Goal: Task Accomplishment & Management: Manage account settings

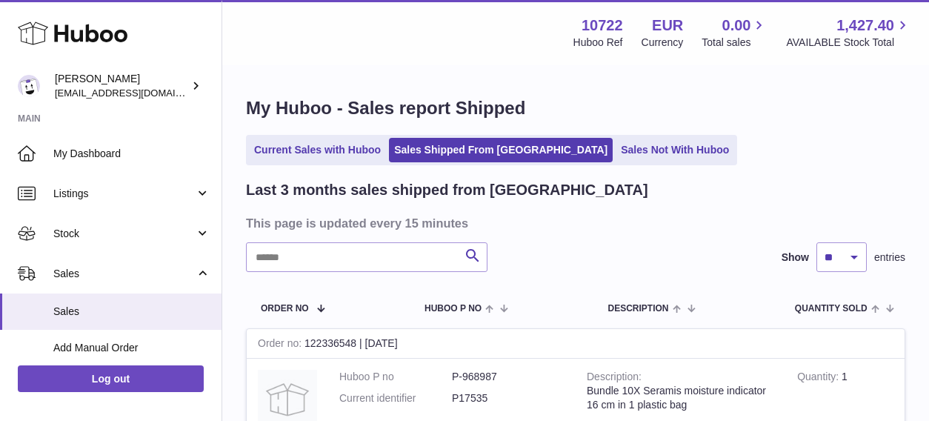
click at [318, 358] on td "Order no 122336548 | 5th Aug" at bounding box center [287, 400] width 81 height 85
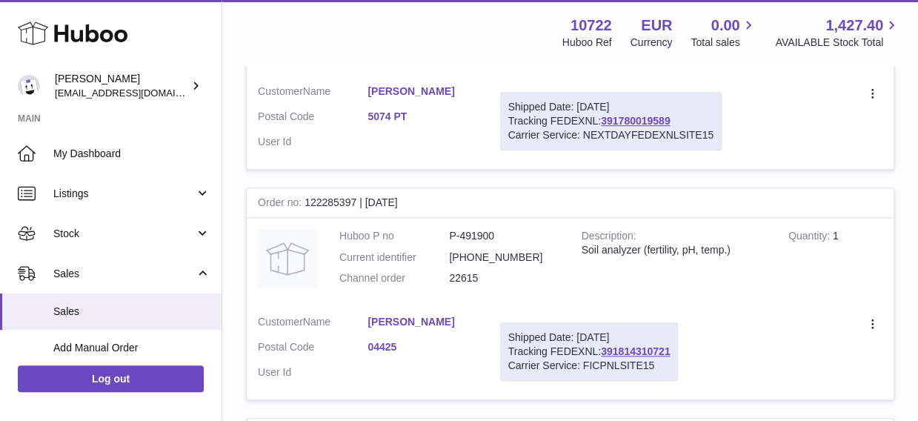
scroll to position [444, 0]
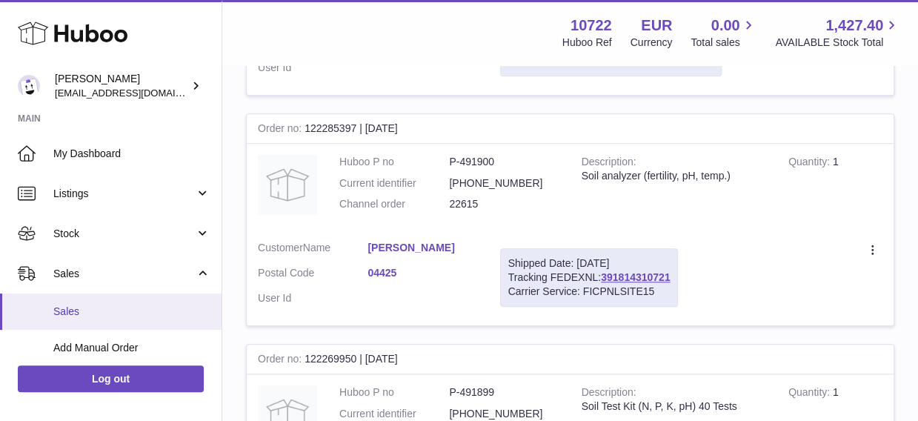
click at [56, 306] on span "Sales" at bounding box center [131, 311] width 157 height 14
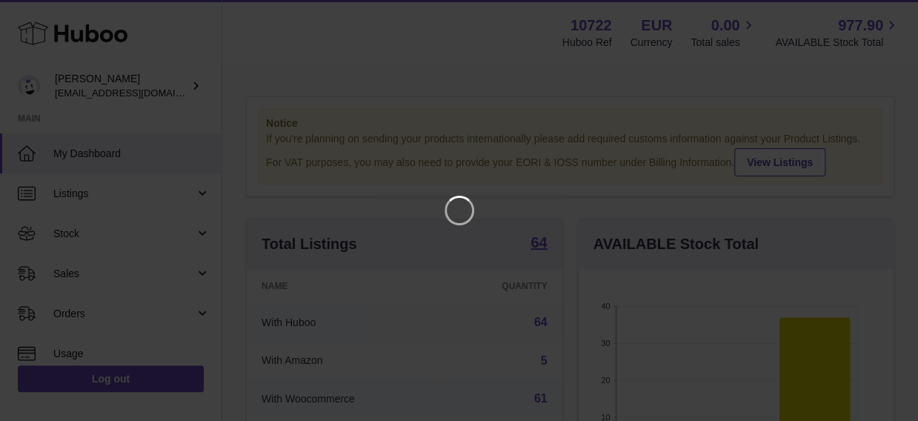
scroll to position [231, 321]
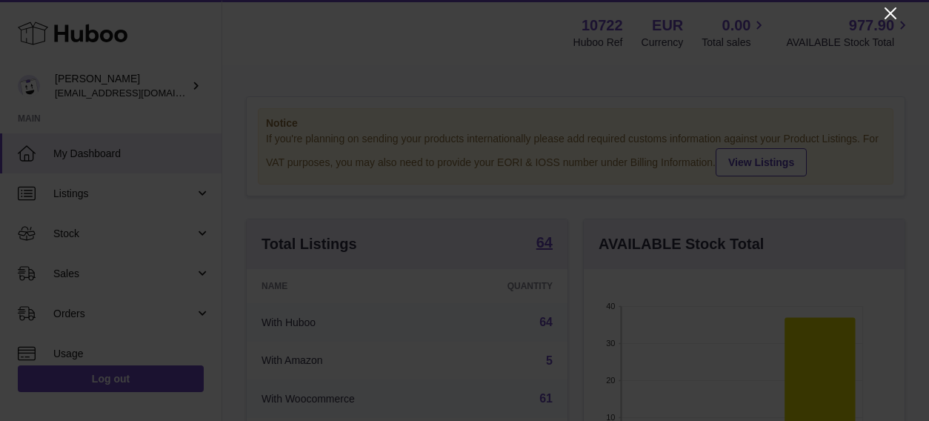
click at [889, 12] on icon "Close" at bounding box center [890, 13] width 12 height 12
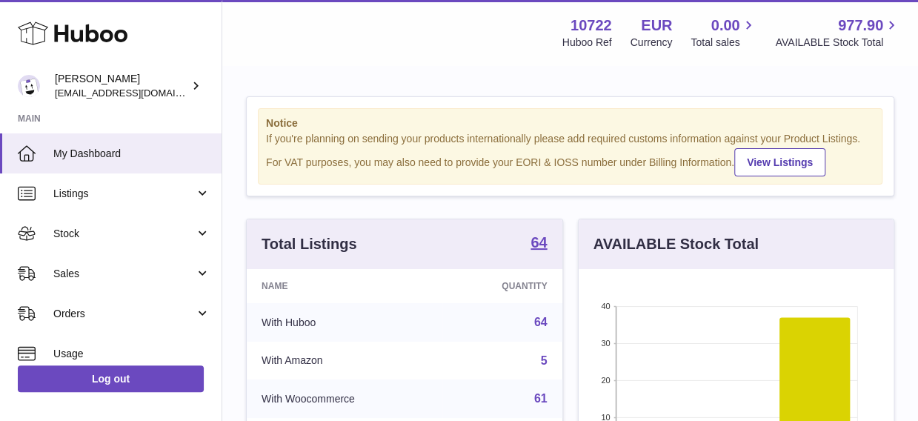
scroll to position [740349, 740265]
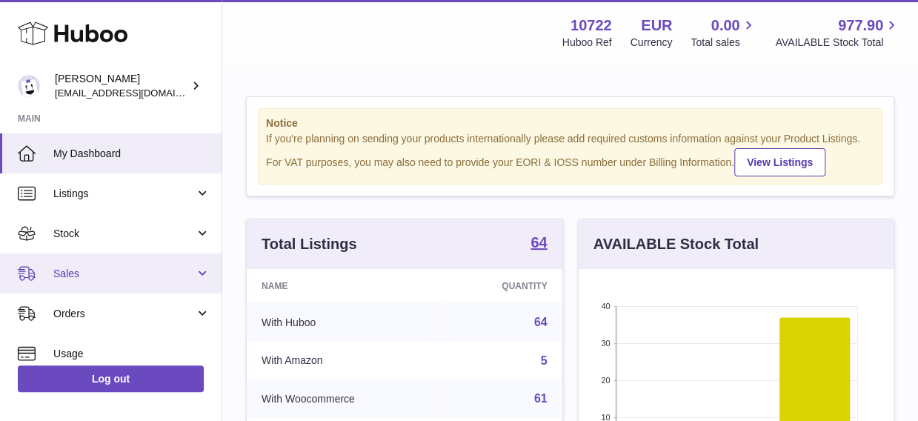
click at [72, 275] on span "Sales" at bounding box center [123, 274] width 141 height 14
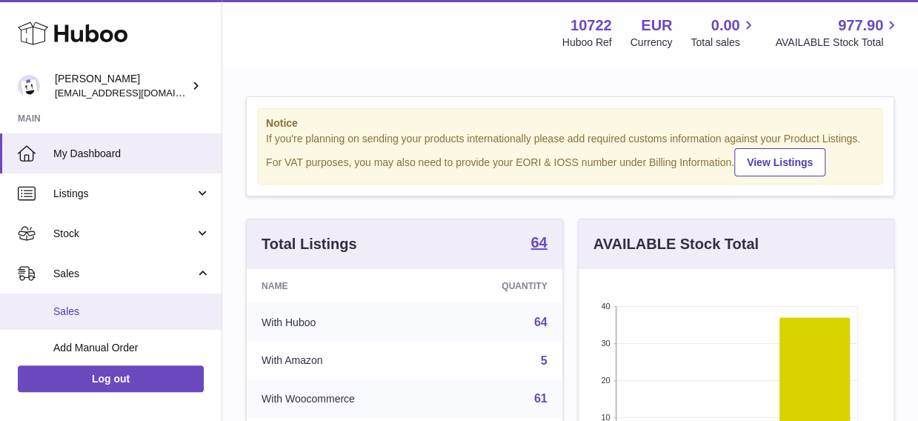
click at [68, 309] on span "Sales" at bounding box center [131, 311] width 157 height 14
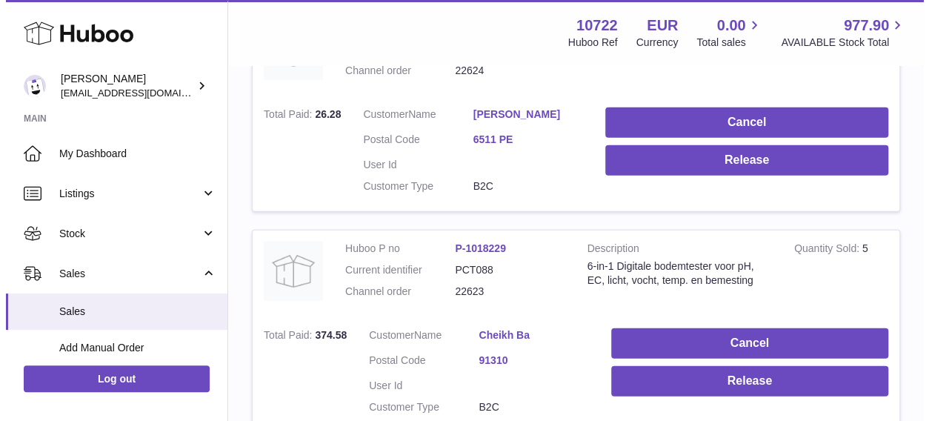
scroll to position [1660, 0]
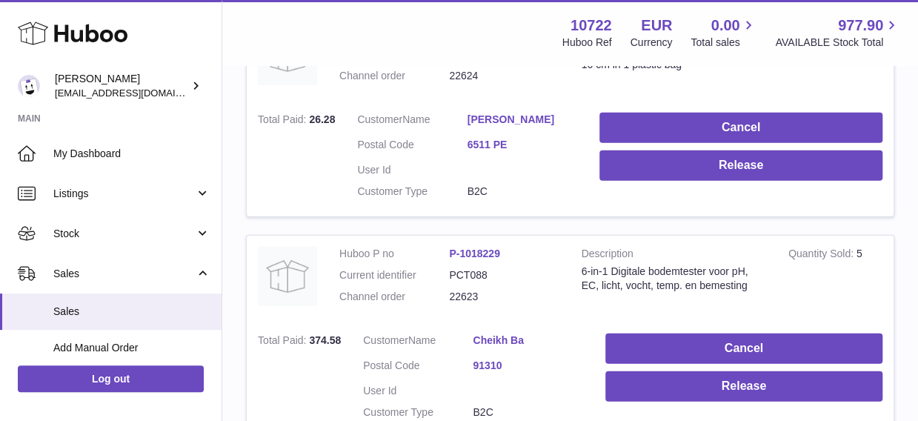
click at [486, 337] on link "Cheikh Ba" at bounding box center [527, 340] width 110 height 14
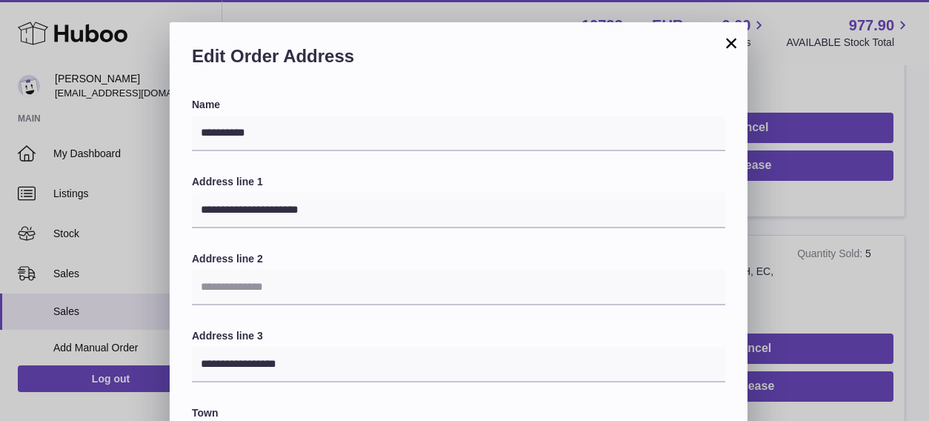
scroll to position [74, 0]
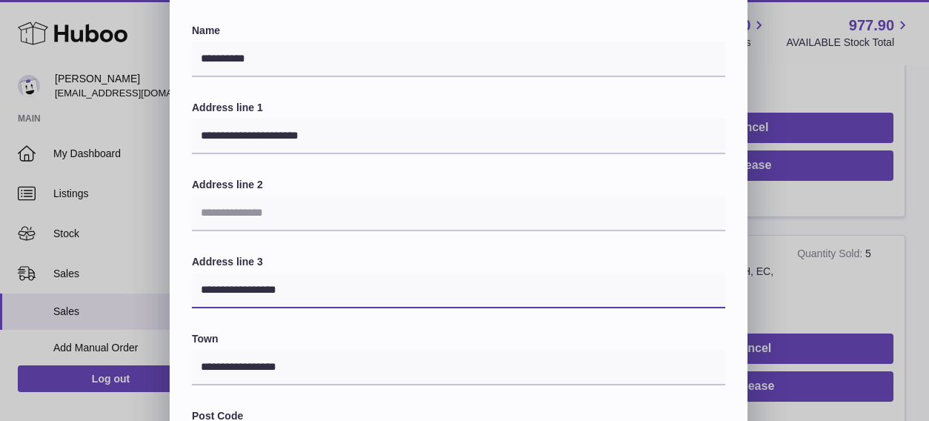
drag, startPoint x: 199, startPoint y: 288, endPoint x: 327, endPoint y: 287, distance: 128.1
click at [327, 287] on input "**********" at bounding box center [458, 291] width 533 height 36
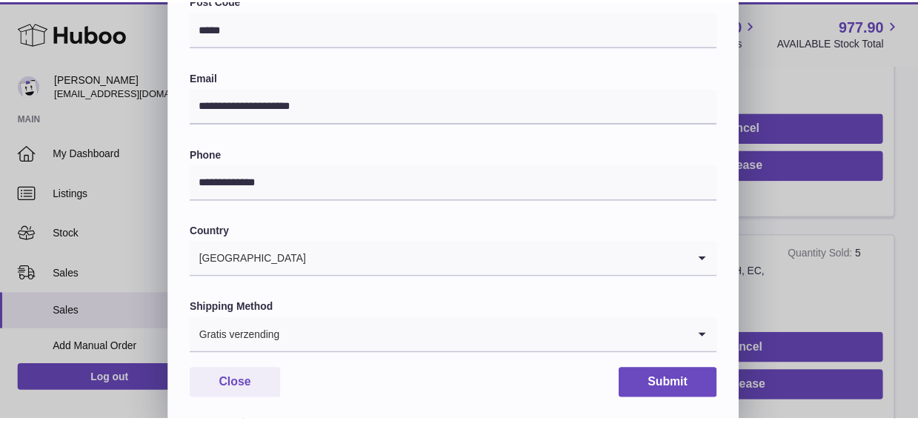
scroll to position [512, 0]
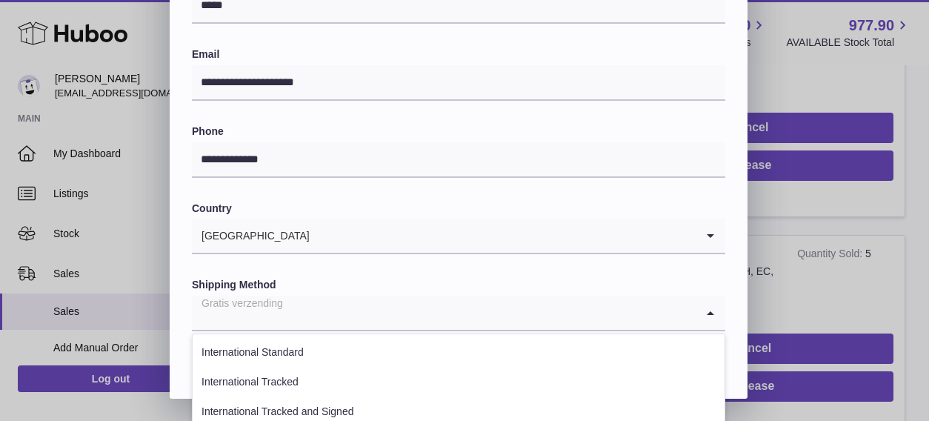
click at [711, 308] on icon "Search for option" at bounding box center [710, 312] width 30 height 34
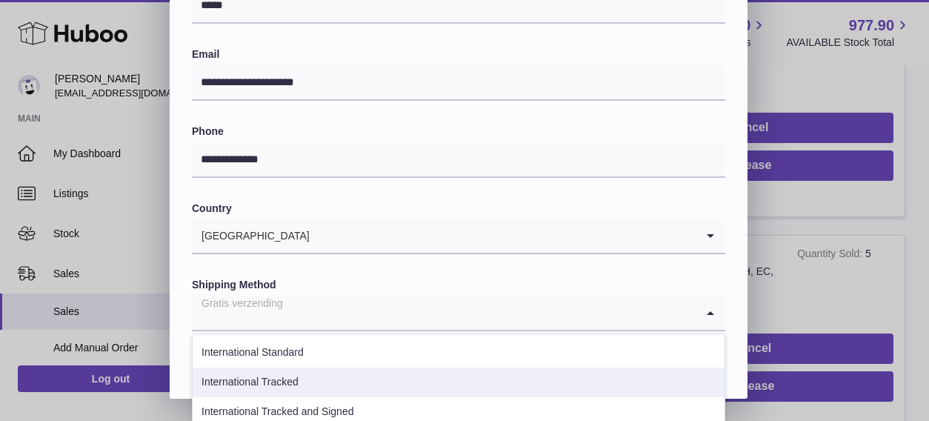
click at [527, 373] on li "International Tracked" at bounding box center [459, 382] width 532 height 30
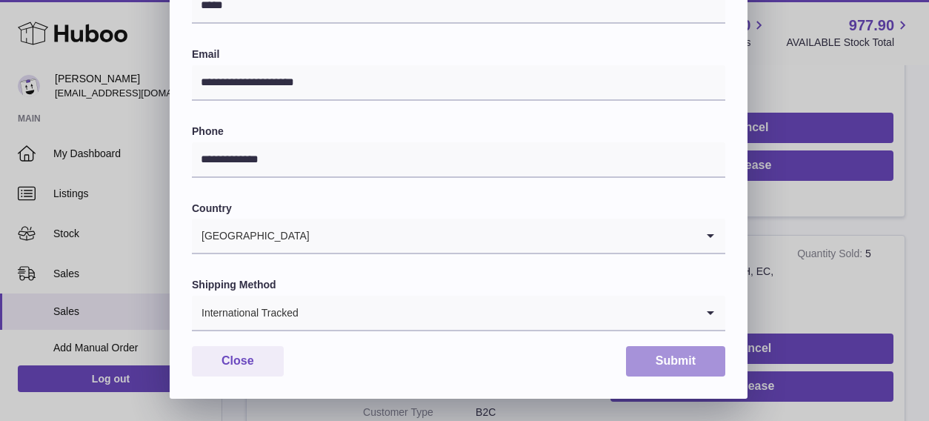
click at [689, 370] on button "Submit" at bounding box center [675, 361] width 99 height 30
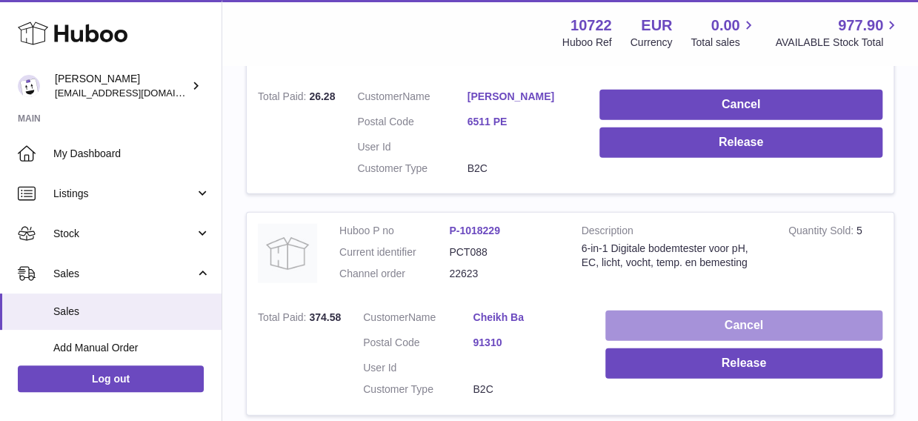
scroll to position [1660, 0]
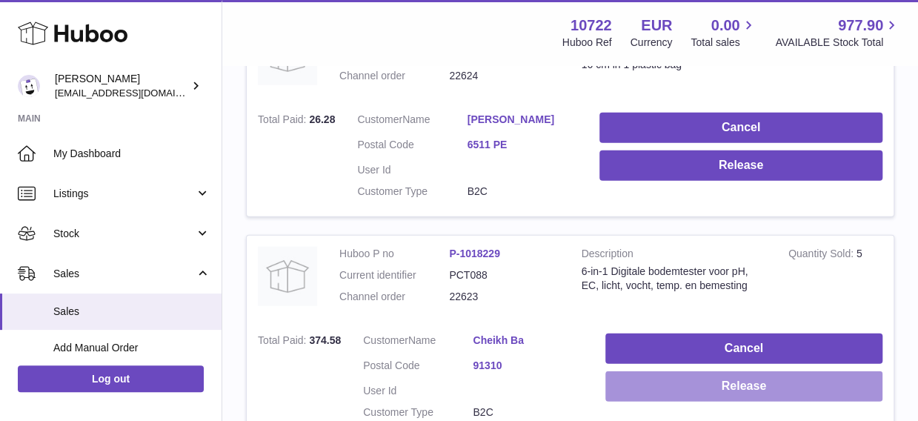
click at [701, 386] on button "Release" at bounding box center [743, 386] width 277 height 30
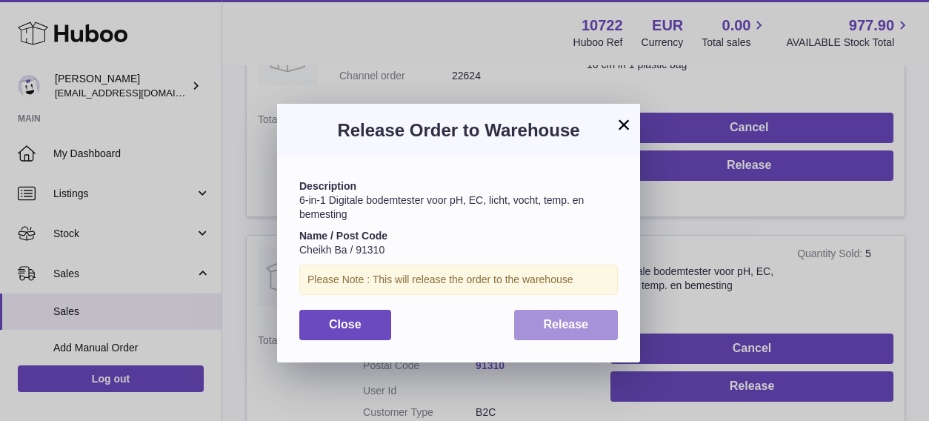
click at [544, 322] on span "Release" at bounding box center [566, 324] width 45 height 13
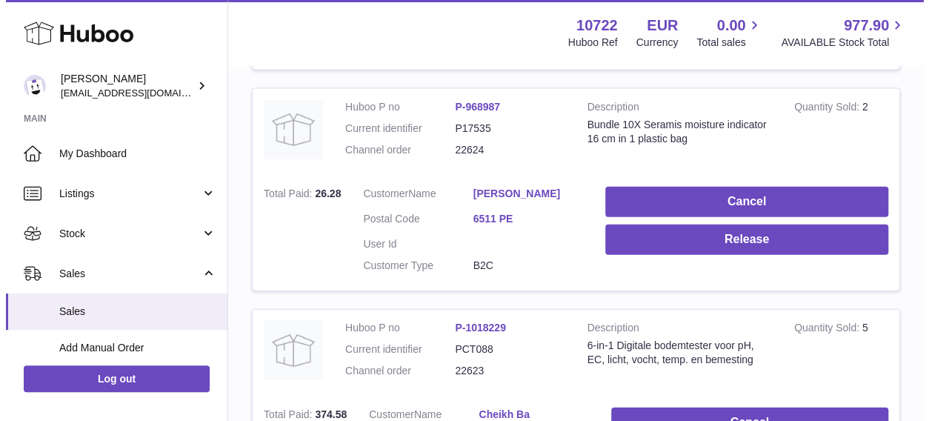
scroll to position [1512, 0]
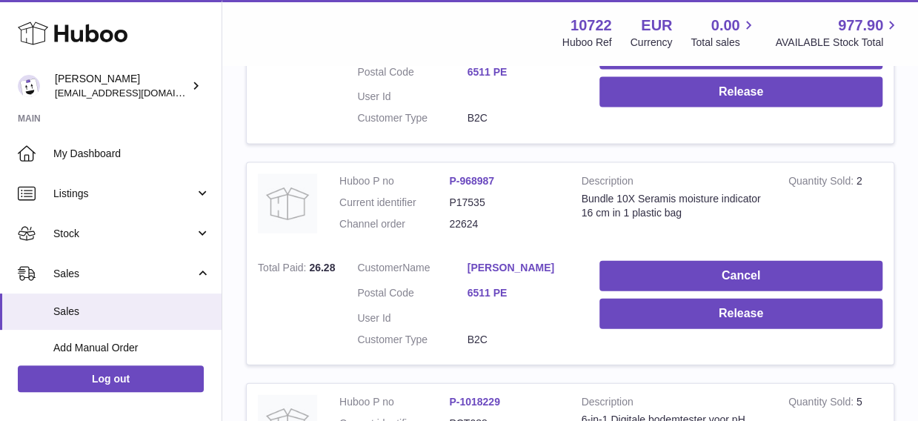
click at [478, 266] on link "[PERSON_NAME]" at bounding box center [522, 268] width 110 height 14
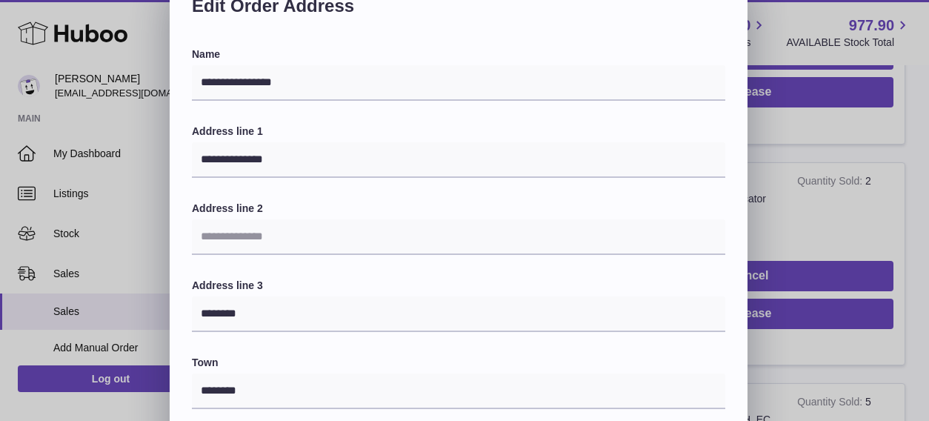
scroll to position [74, 0]
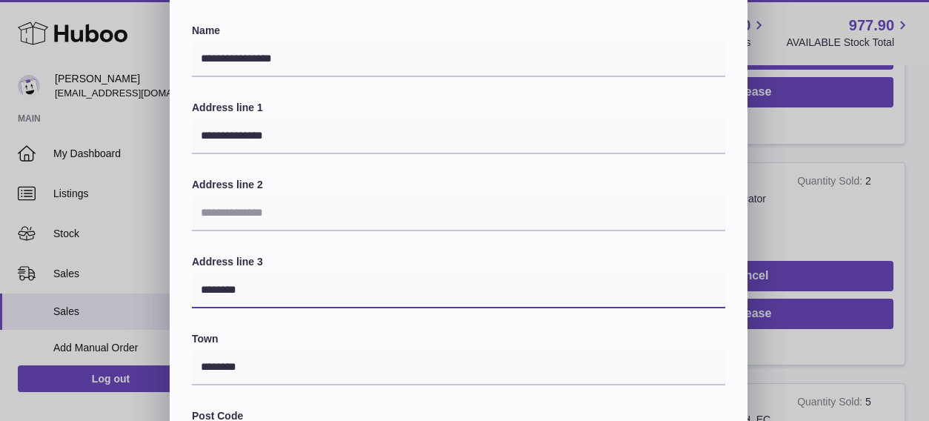
drag, startPoint x: 197, startPoint y: 290, endPoint x: 268, endPoint y: 288, distance: 71.1
click at [268, 288] on input "********" at bounding box center [458, 291] width 533 height 36
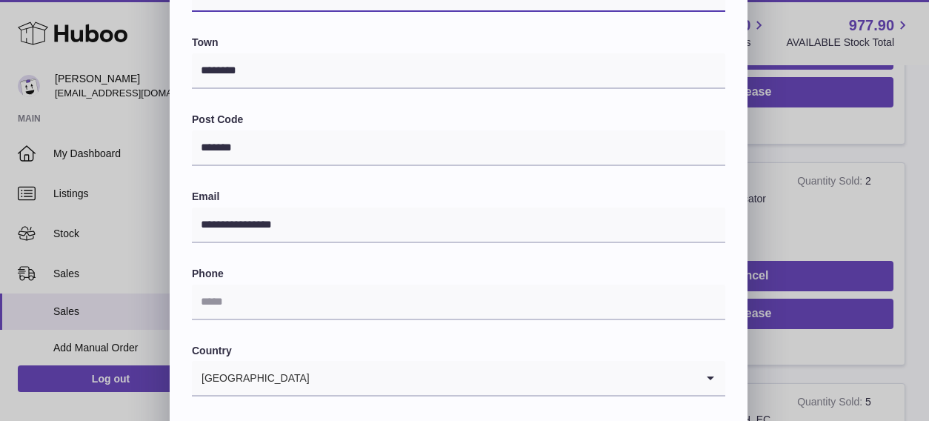
scroll to position [444, 0]
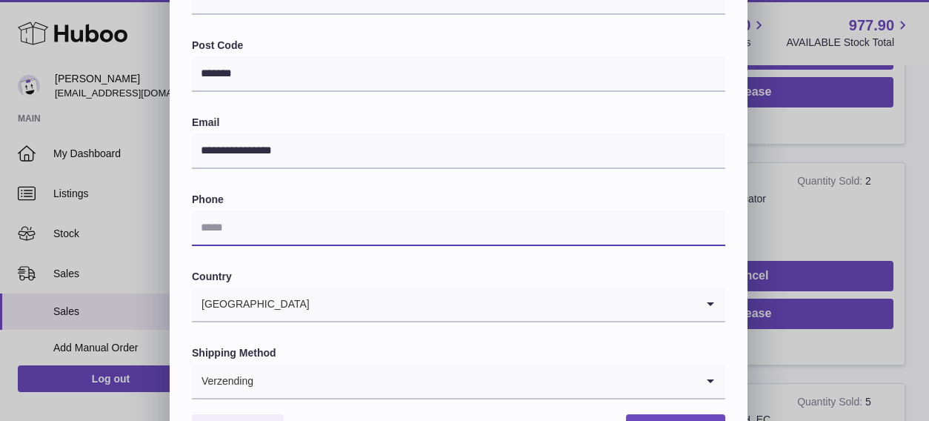
click at [243, 224] on input "text" at bounding box center [458, 228] width 533 height 36
type input "**********"
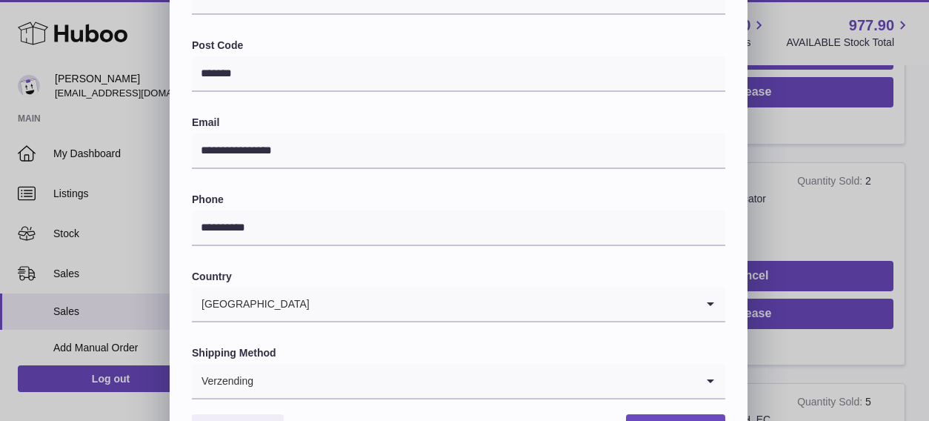
click at [438, 278] on label "Country" at bounding box center [458, 277] width 533 height 14
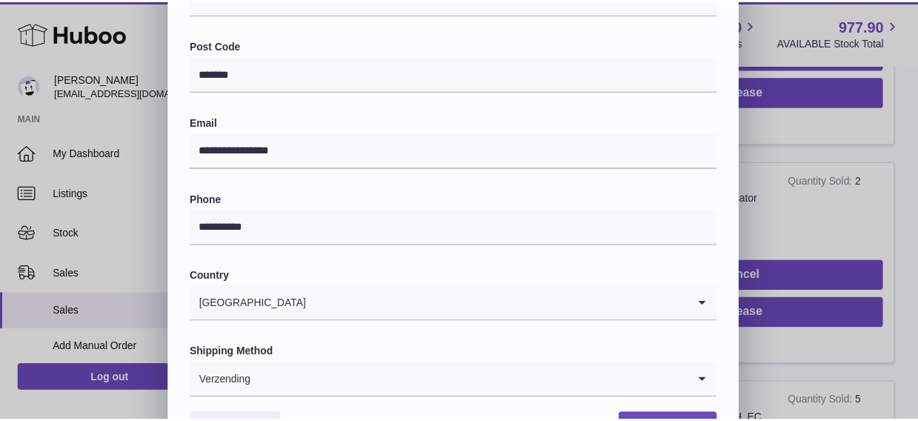
scroll to position [512, 0]
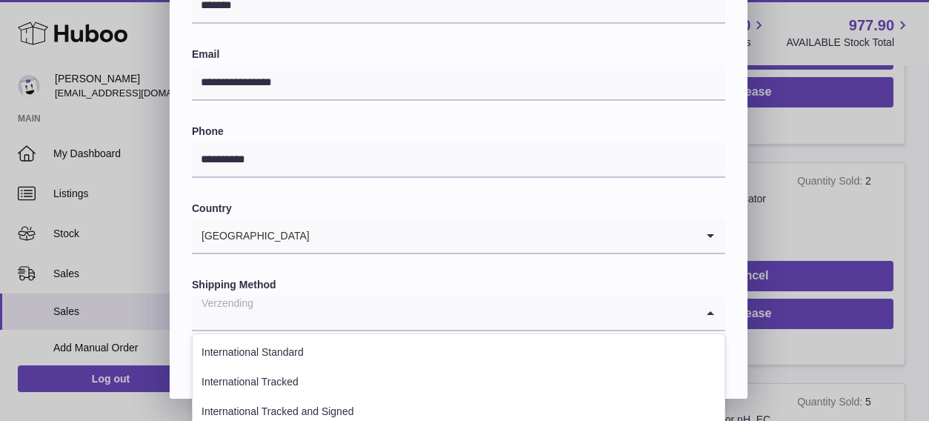
click at [709, 311] on icon "Search for option" at bounding box center [710, 312] width 30 height 34
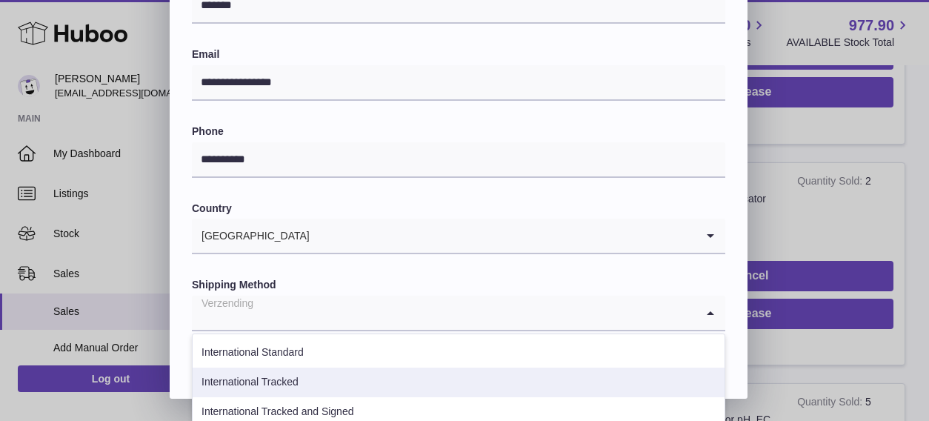
click at [501, 380] on li "International Tracked" at bounding box center [459, 382] width 532 height 30
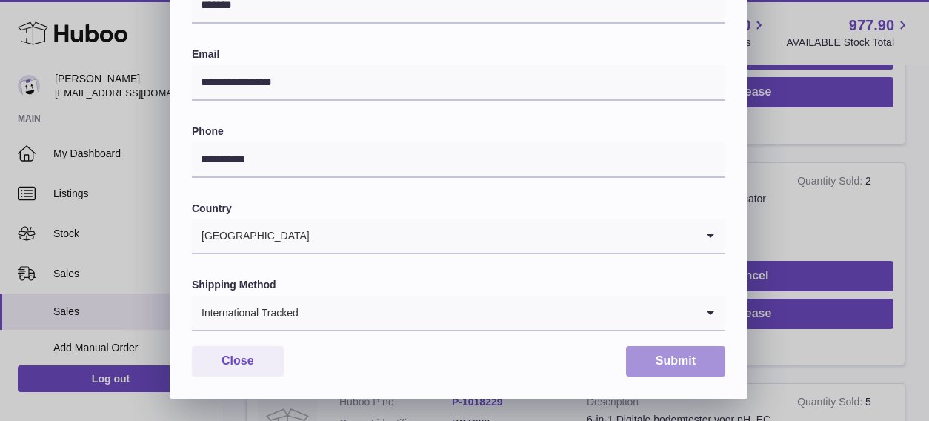
click at [654, 355] on button "Submit" at bounding box center [675, 361] width 99 height 30
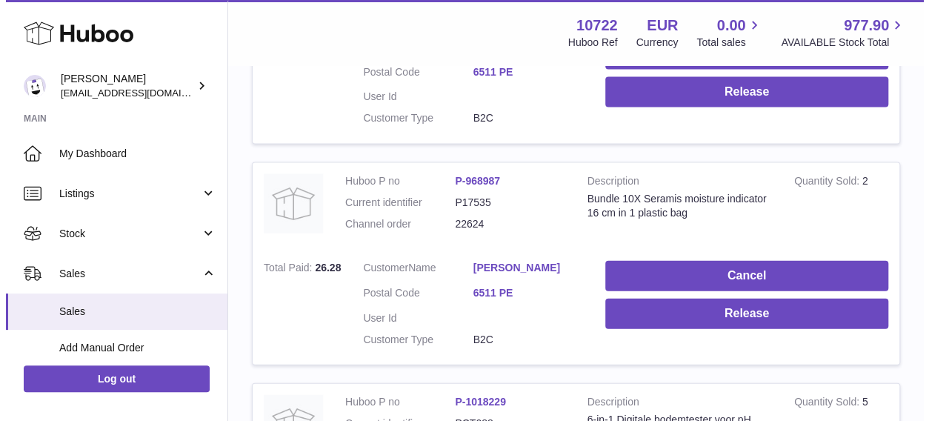
scroll to position [1437, 0]
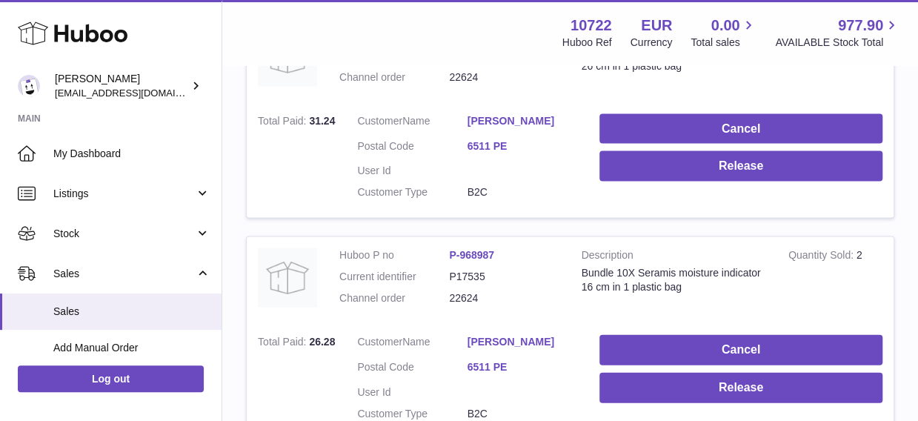
click at [540, 115] on link "[PERSON_NAME]" at bounding box center [522, 121] width 110 height 14
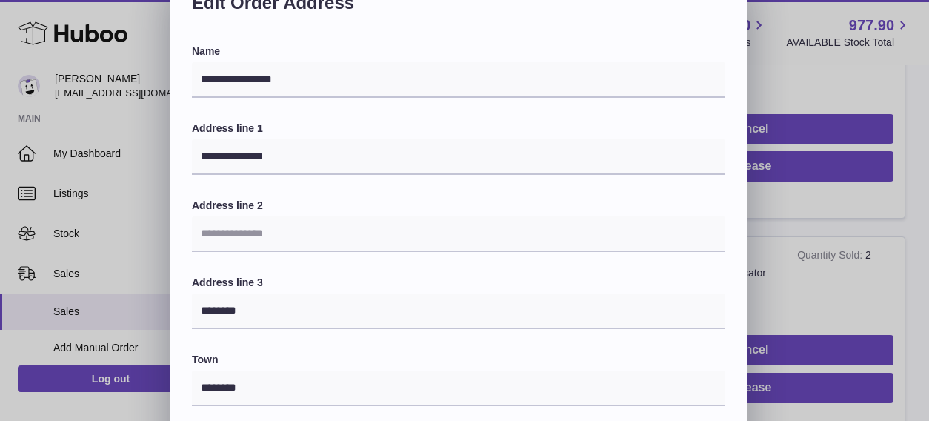
scroll to position [74, 0]
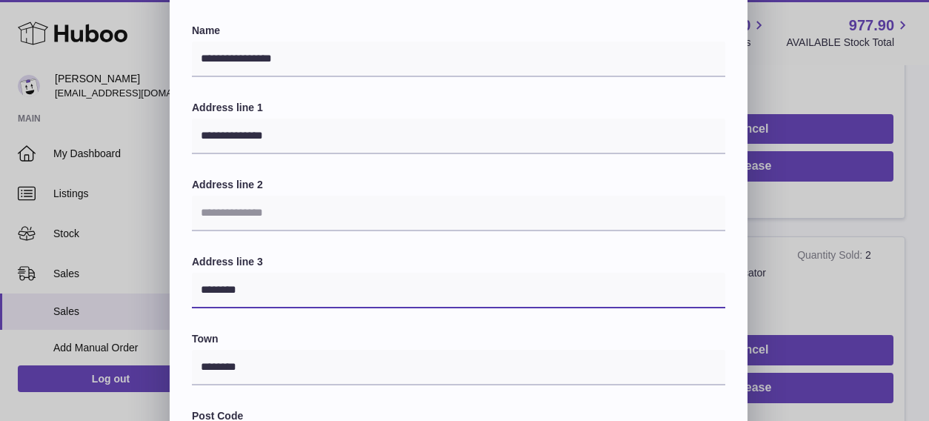
drag, startPoint x: 204, startPoint y: 289, endPoint x: 256, endPoint y: 292, distance: 51.9
click at [256, 292] on input "********" at bounding box center [458, 291] width 533 height 36
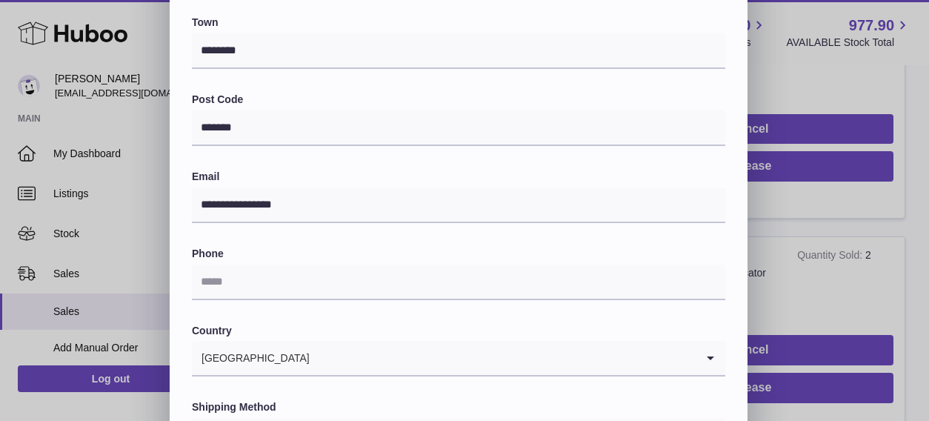
scroll to position [444, 0]
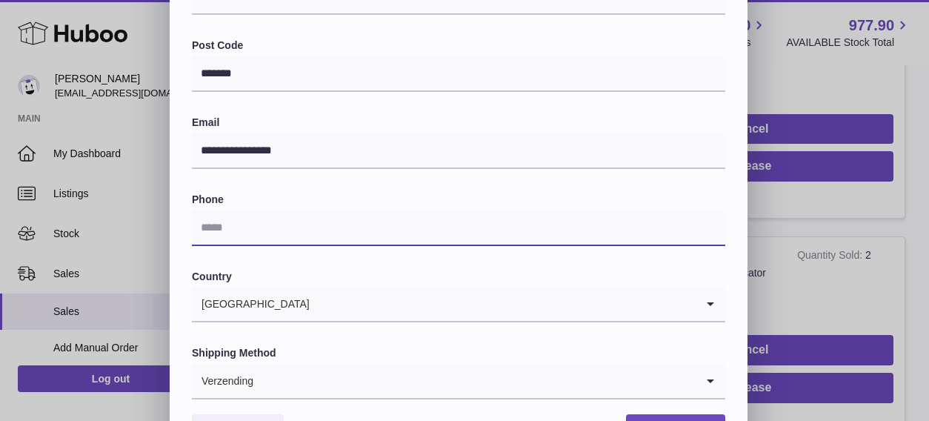
click at [218, 224] on input "text" at bounding box center [458, 228] width 533 height 36
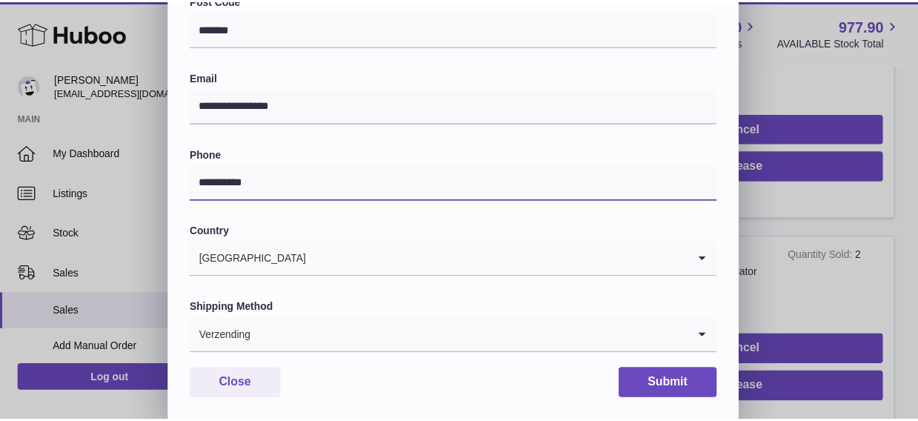
scroll to position [512, 0]
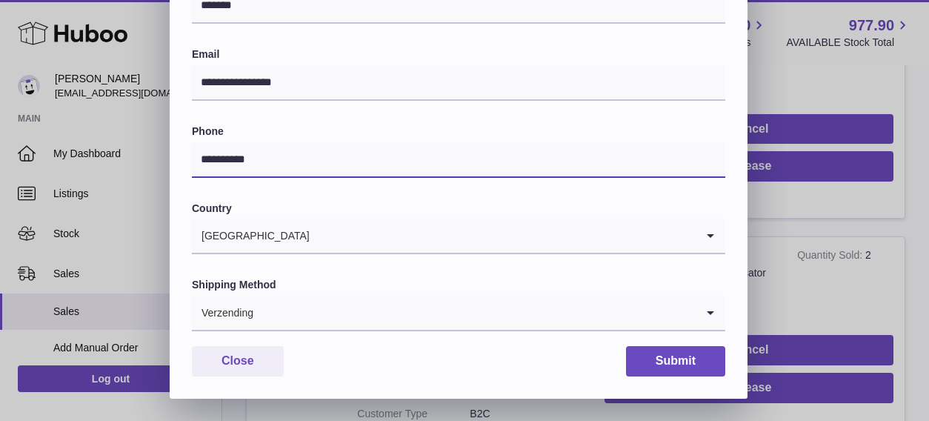
type input "**********"
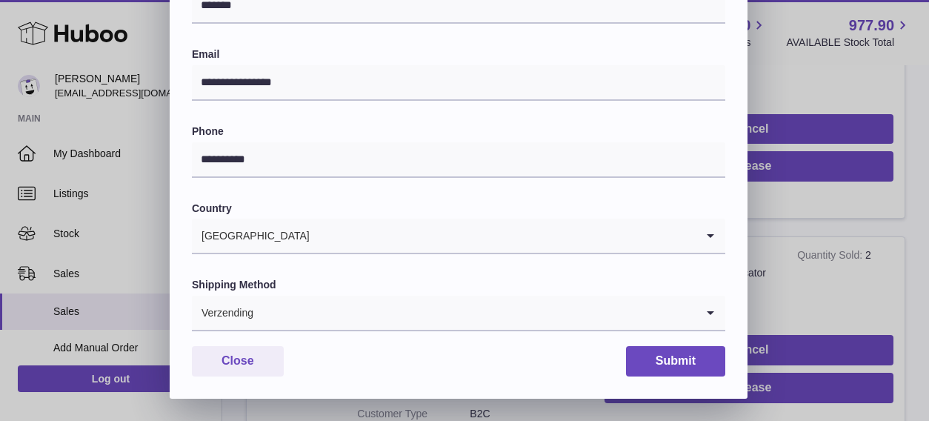
click at [704, 313] on icon "Search for option" at bounding box center [710, 312] width 30 height 34
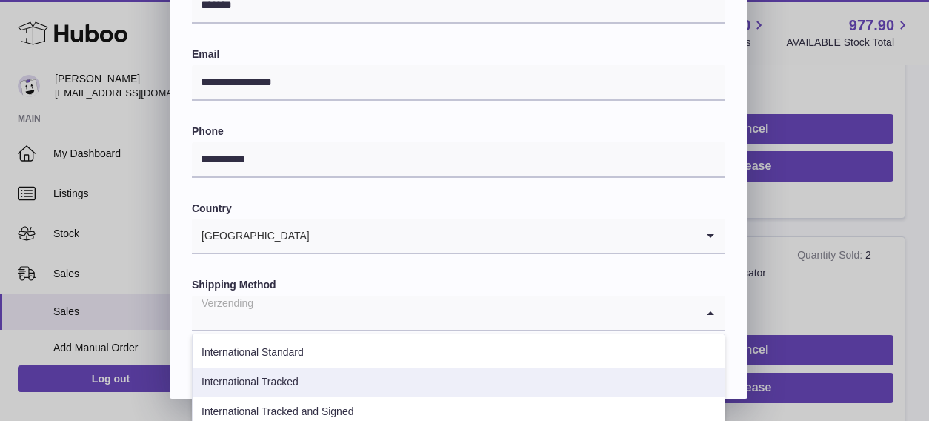
click at [567, 373] on li "International Tracked" at bounding box center [459, 382] width 532 height 30
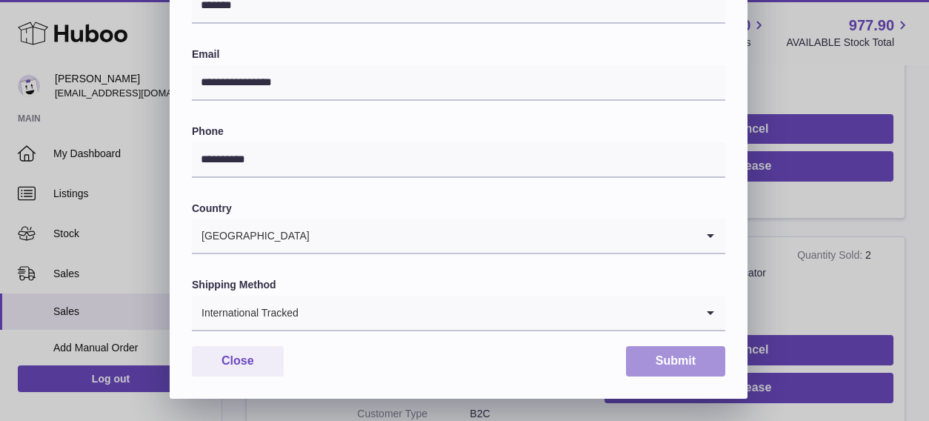
click at [688, 366] on button "Submit" at bounding box center [675, 361] width 99 height 30
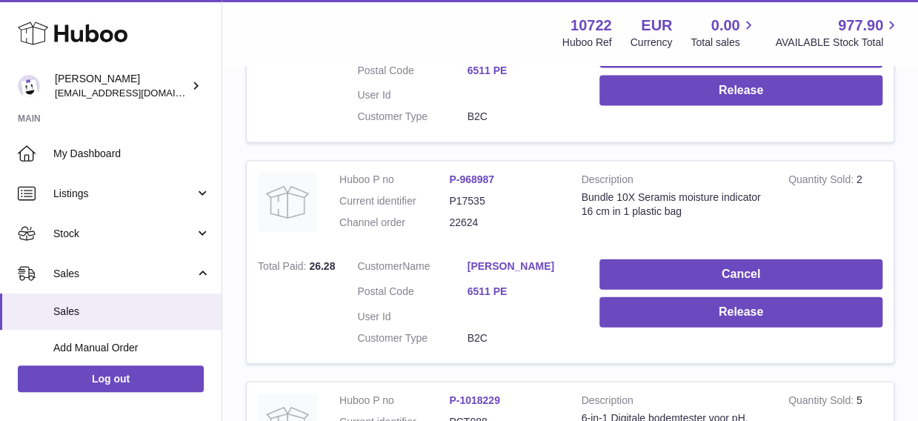
scroll to position [1512, 0]
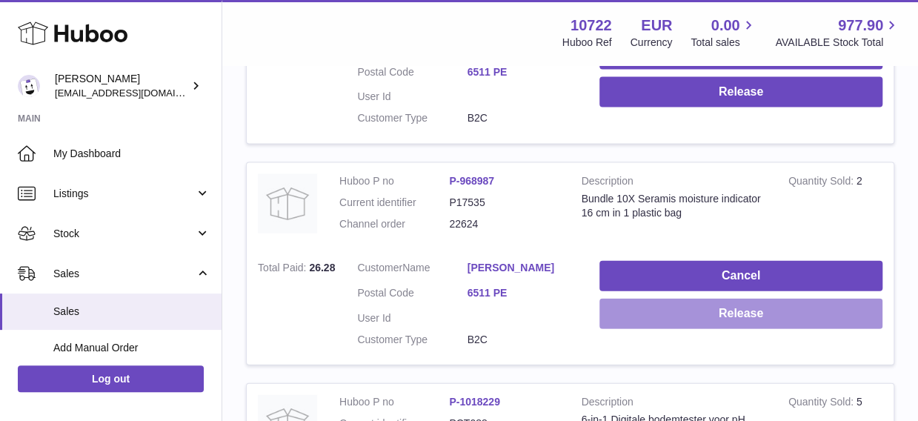
click at [769, 313] on button "Release" at bounding box center [740, 313] width 283 height 30
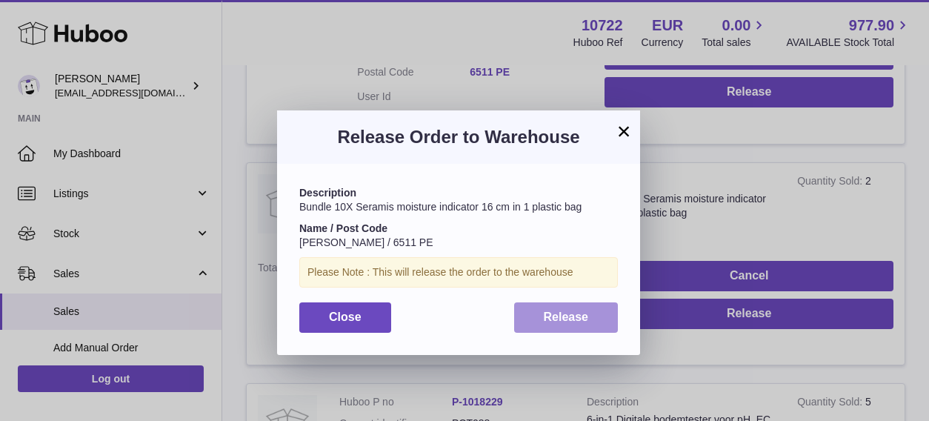
click at [573, 319] on span "Release" at bounding box center [566, 316] width 45 height 13
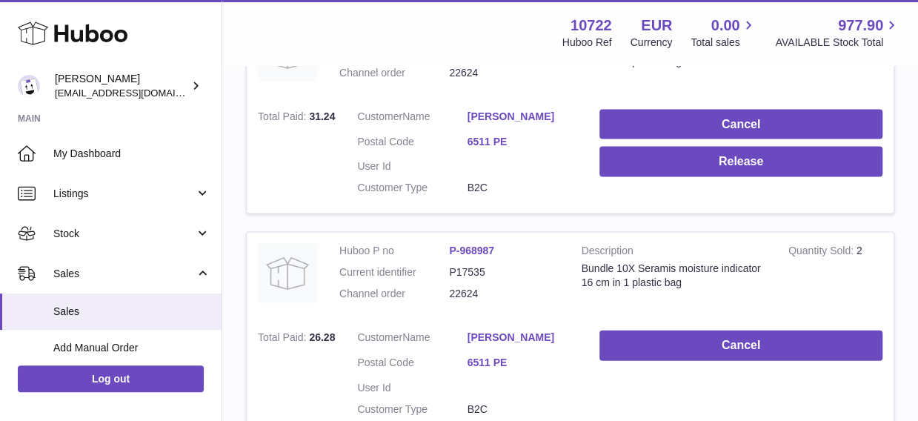
scroll to position [1363, 0]
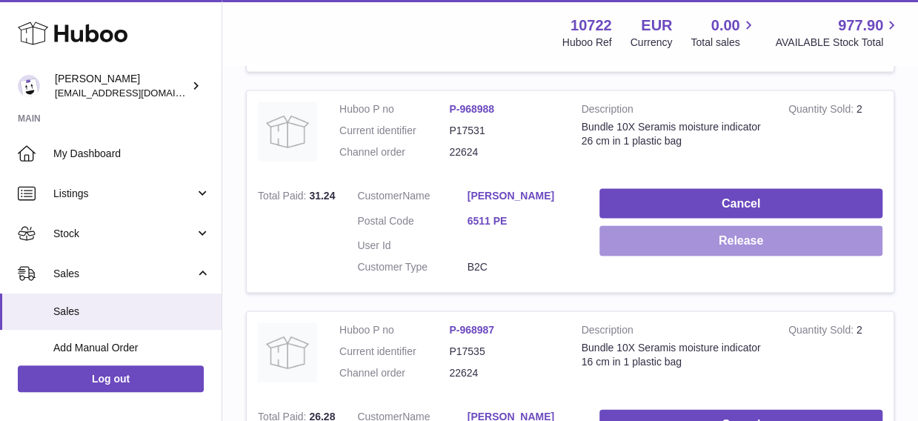
click at [821, 241] on button "Release" at bounding box center [740, 240] width 283 height 30
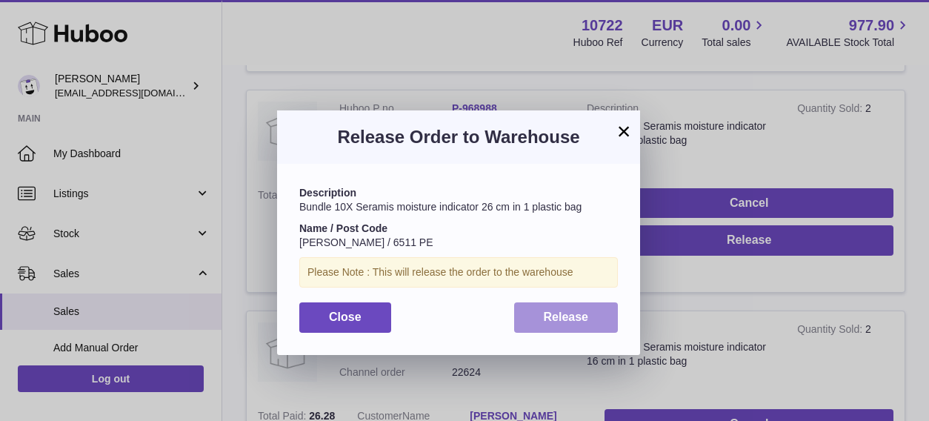
click at [574, 320] on span "Release" at bounding box center [566, 316] width 45 height 13
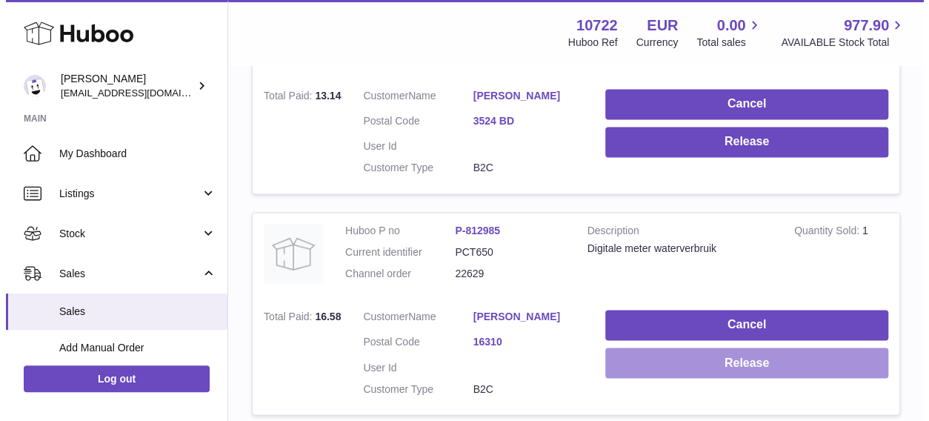
scroll to position [993, 0]
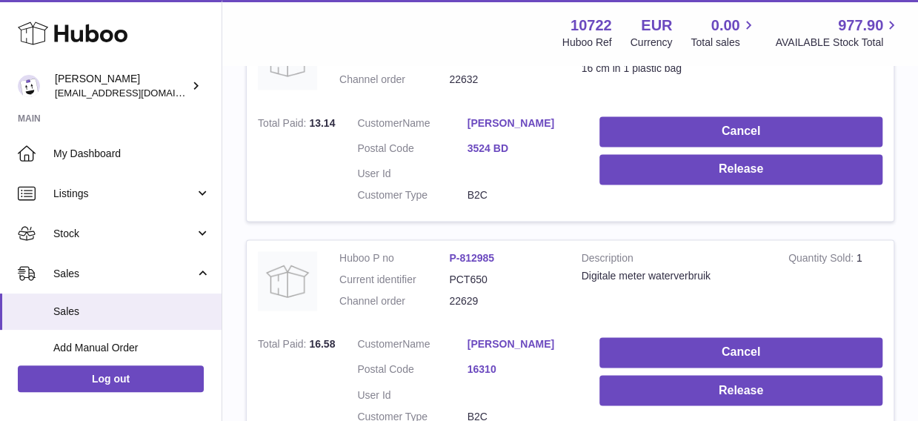
click at [520, 121] on link "[PERSON_NAME]" at bounding box center [522, 123] width 110 height 14
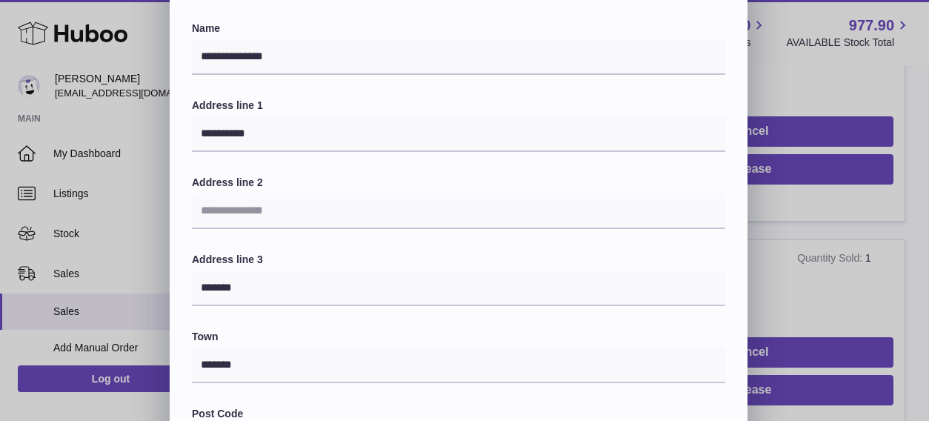
scroll to position [148, 0]
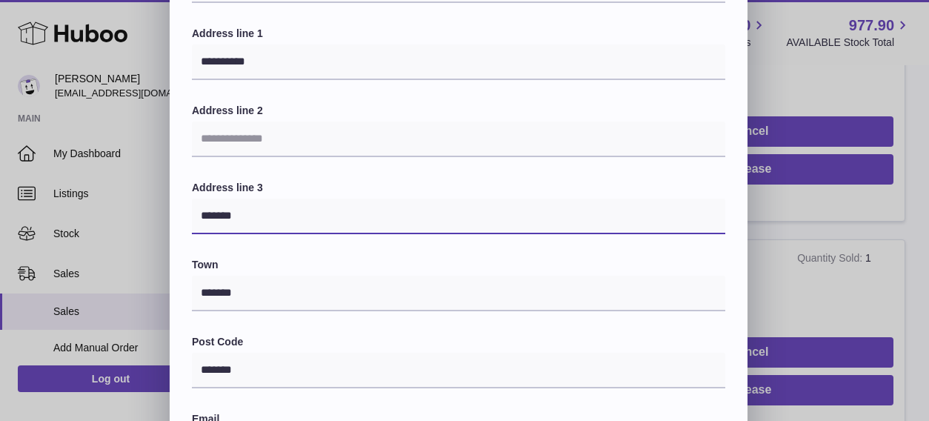
drag, startPoint x: 201, startPoint y: 213, endPoint x: 289, endPoint y: 224, distance: 88.2
click at [289, 224] on input "*******" at bounding box center [458, 216] width 533 height 36
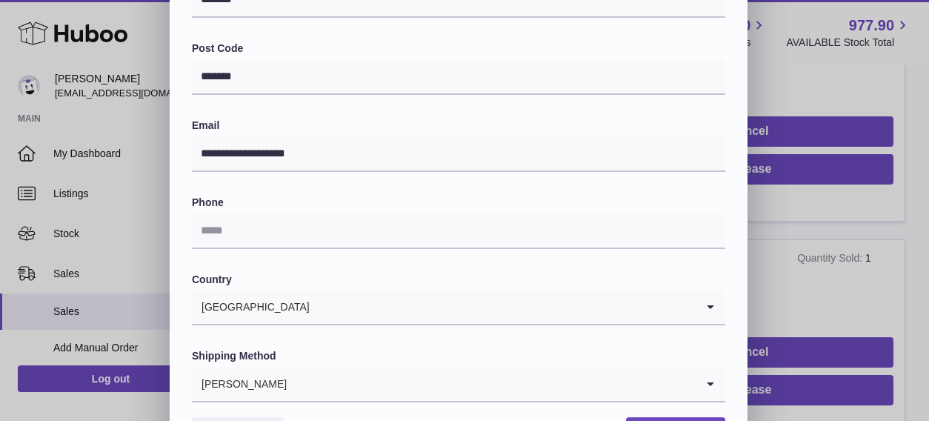
scroll to position [444, 0]
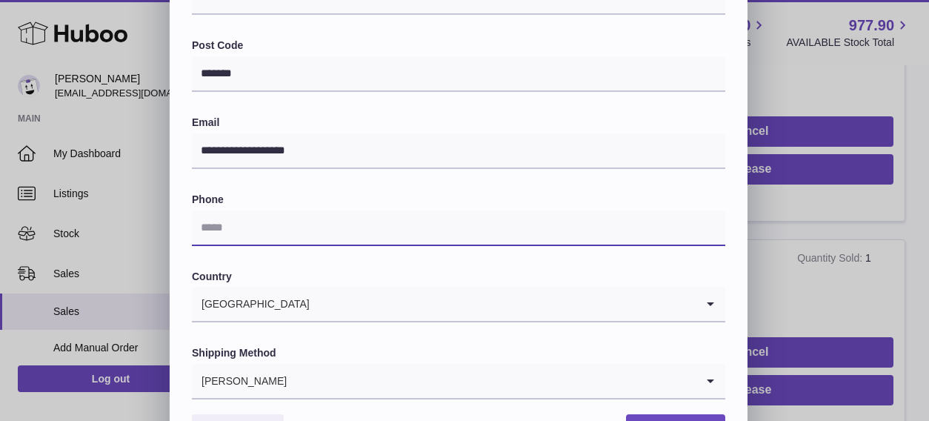
click at [284, 227] on input "text" at bounding box center [458, 228] width 533 height 36
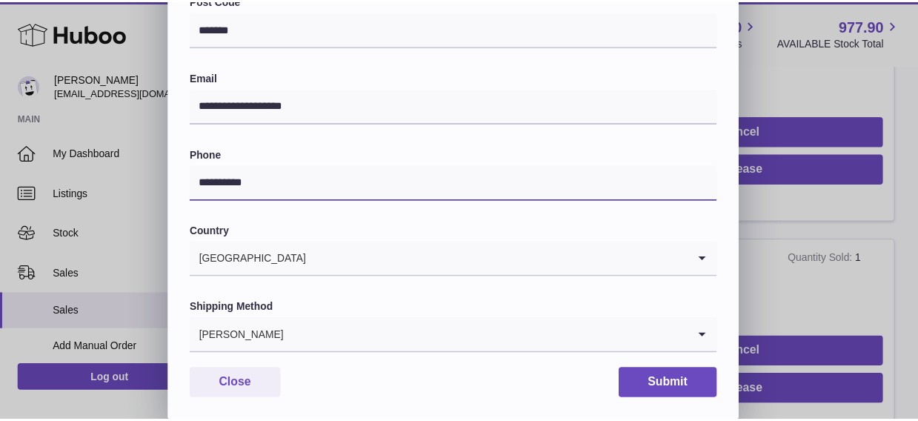
scroll to position [512, 0]
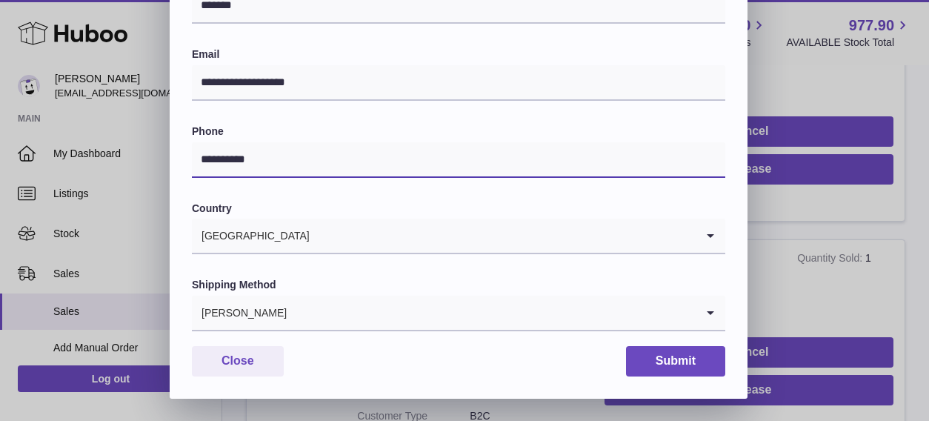
type input "**********"
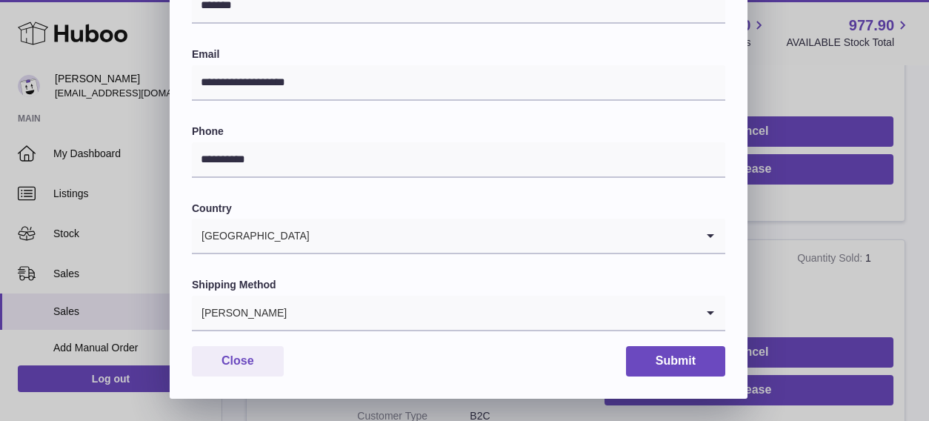
click at [712, 314] on icon "Search for option" at bounding box center [710, 312] width 30 height 34
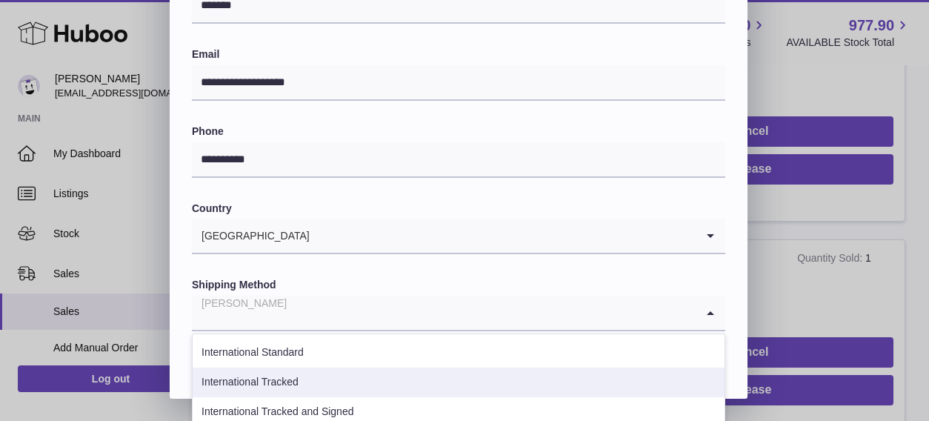
click at [398, 373] on li "International Tracked" at bounding box center [459, 382] width 532 height 30
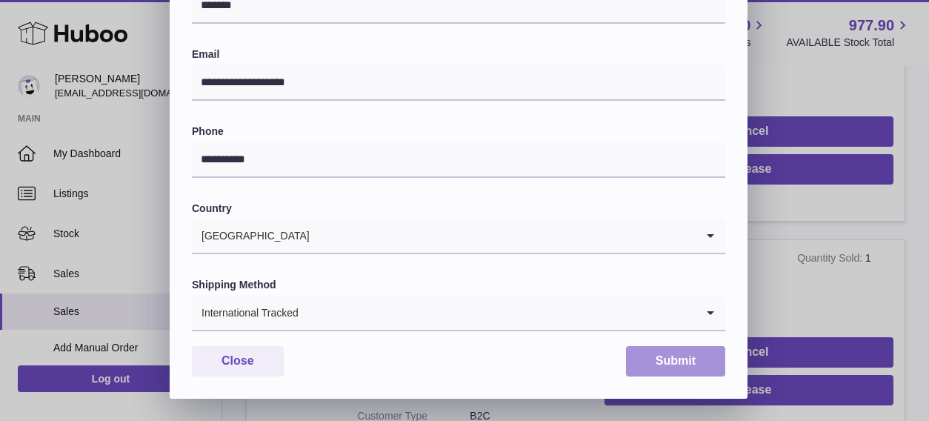
click at [644, 358] on button "Submit" at bounding box center [675, 361] width 99 height 30
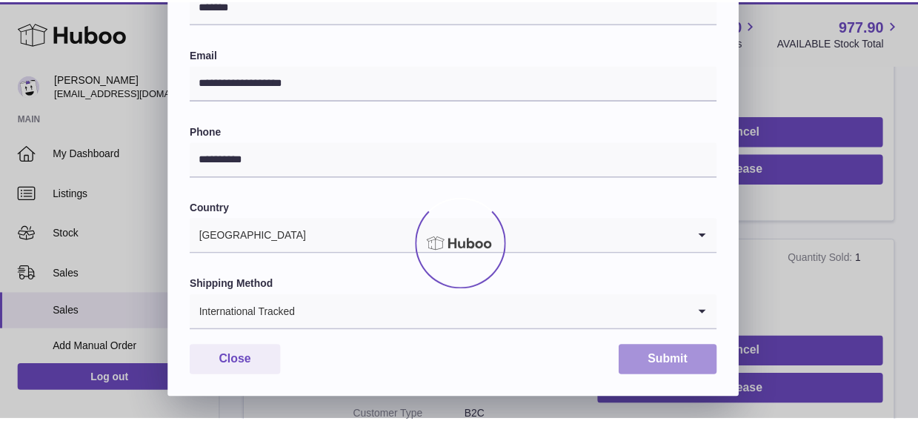
scroll to position [0, 0]
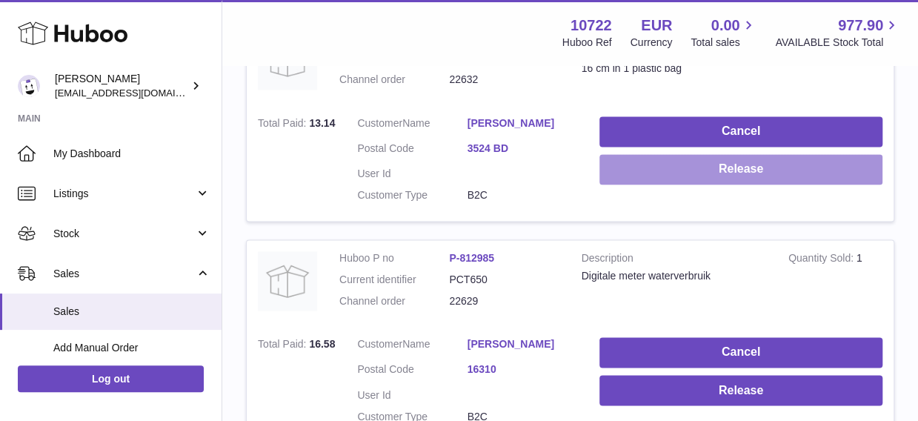
click at [706, 161] on button "Release" at bounding box center [740, 169] width 283 height 30
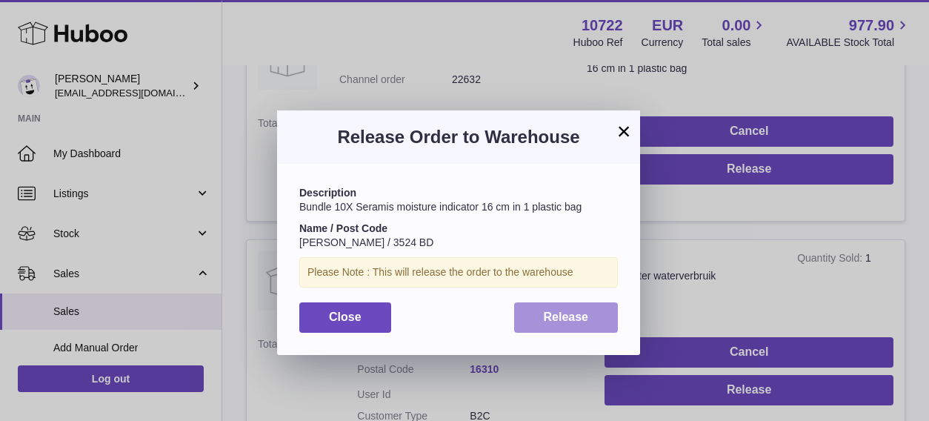
click at [544, 318] on span "Release" at bounding box center [566, 316] width 45 height 13
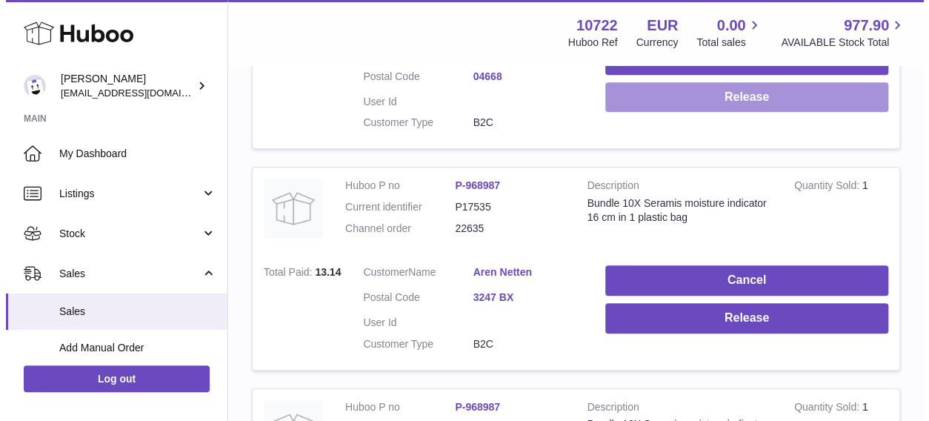
scroll to position [697, 0]
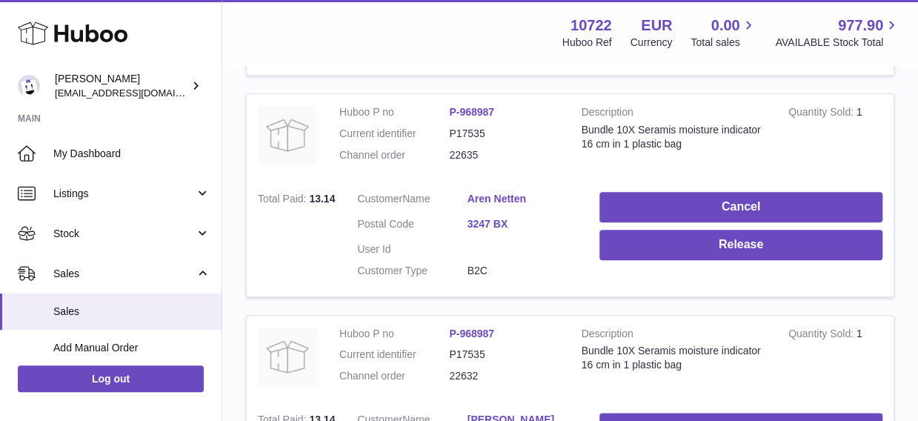
click at [507, 201] on link "Aren Netten" at bounding box center [522, 199] width 110 height 14
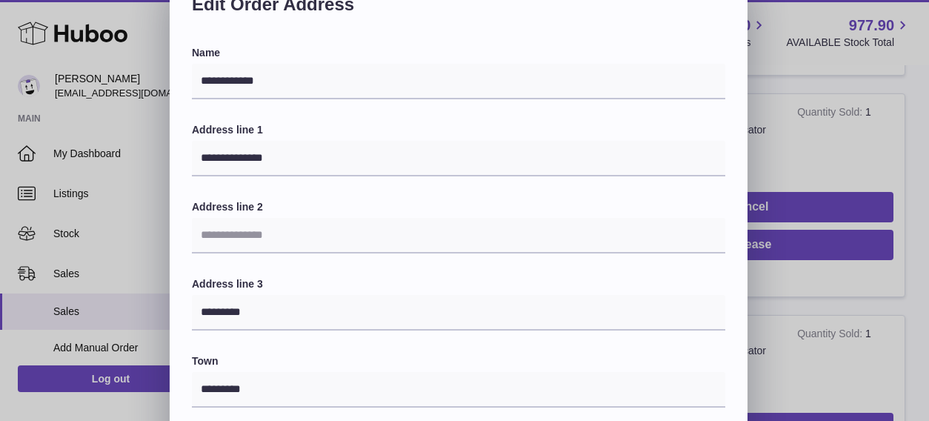
scroll to position [74, 0]
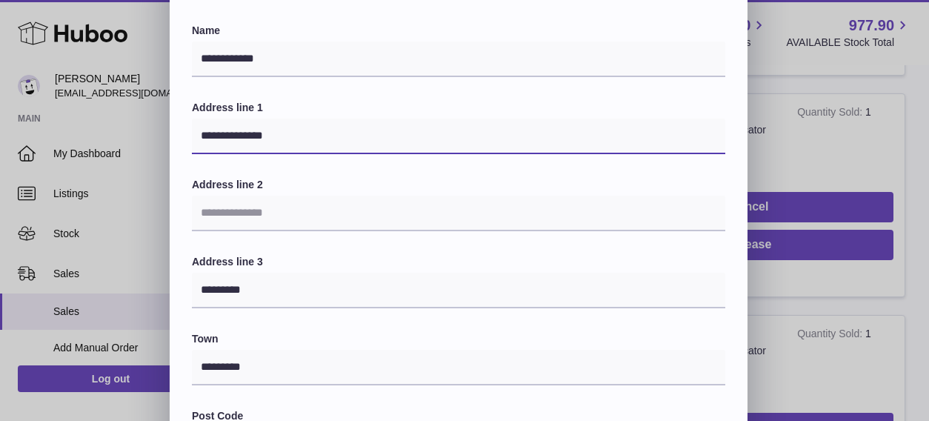
click at [247, 136] on input "**********" at bounding box center [458, 136] width 533 height 36
type input "**********"
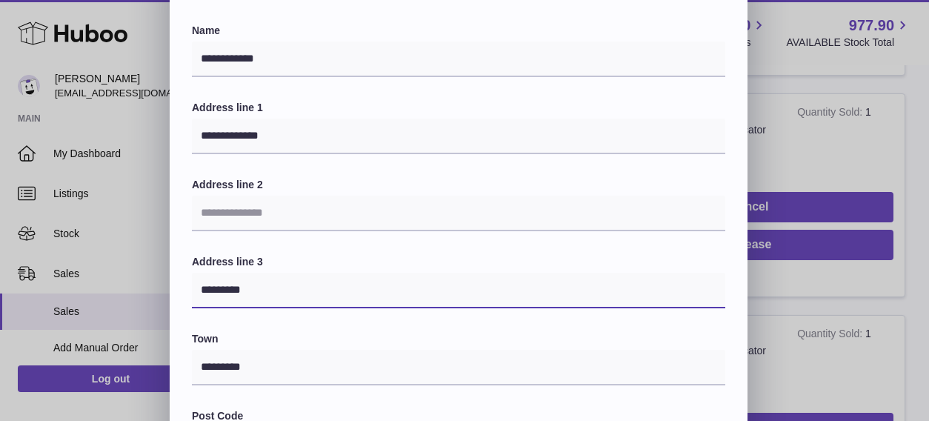
drag, startPoint x: 203, startPoint y: 293, endPoint x: 267, endPoint y: 296, distance: 64.5
click at [267, 295] on input "*********" at bounding box center [458, 291] width 533 height 36
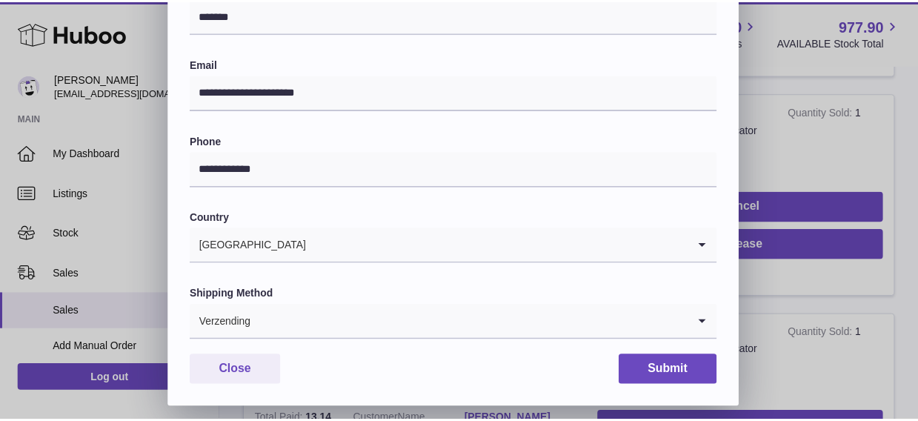
scroll to position [512, 0]
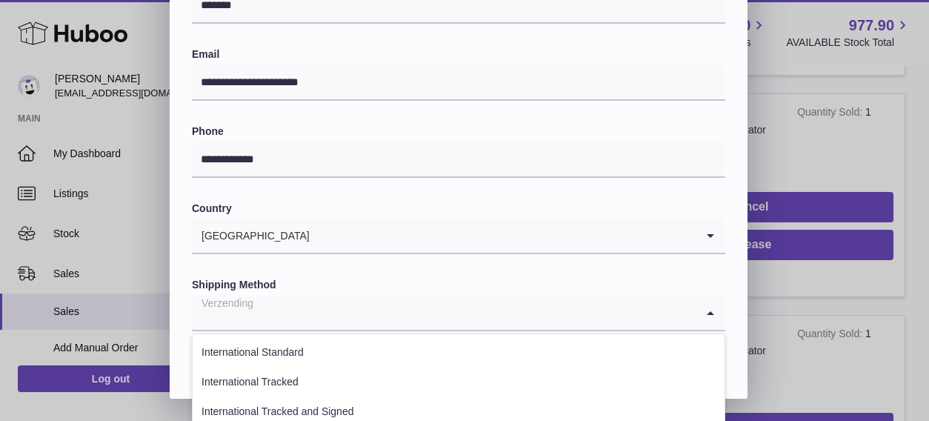
click at [712, 318] on icon "Search for option" at bounding box center [710, 312] width 30 height 34
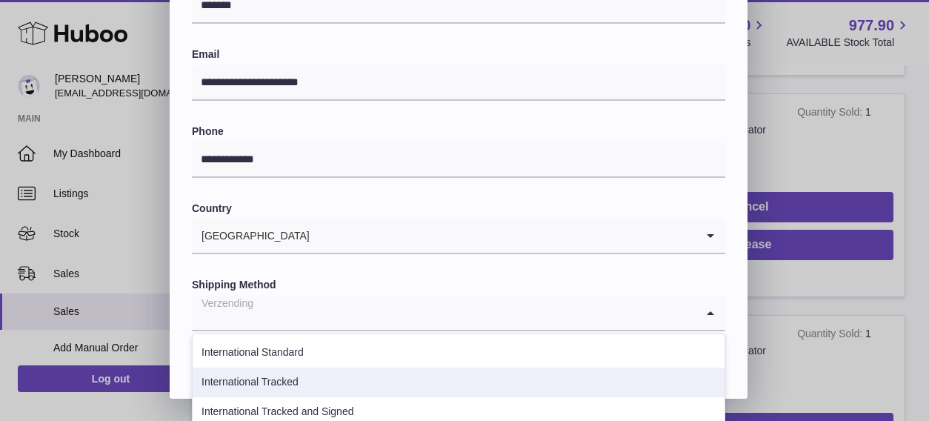
click at [495, 392] on li "International Tracked" at bounding box center [459, 382] width 532 height 30
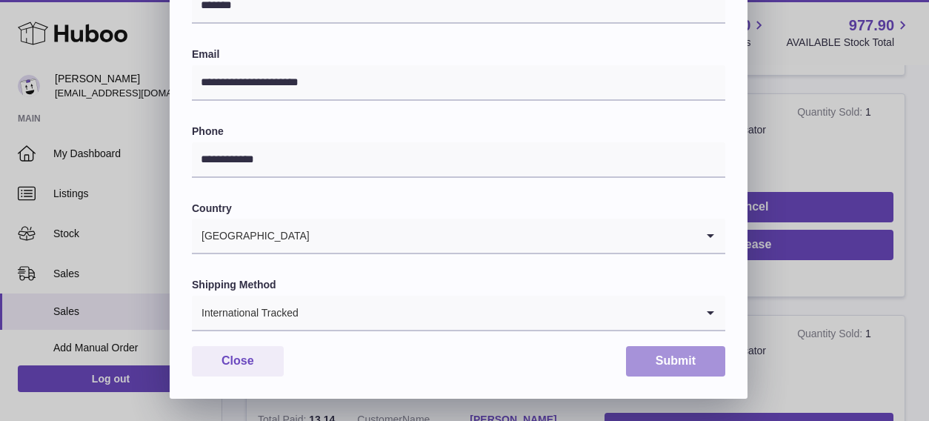
click at [699, 364] on button "Submit" at bounding box center [675, 361] width 99 height 30
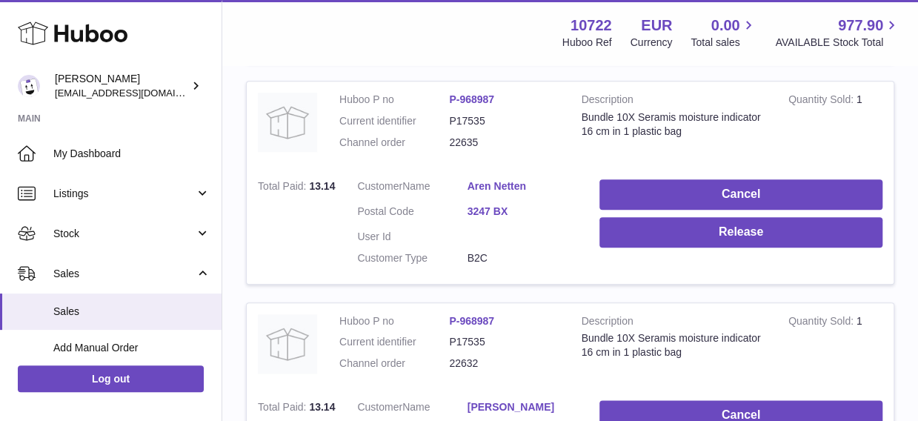
scroll to position [697, 0]
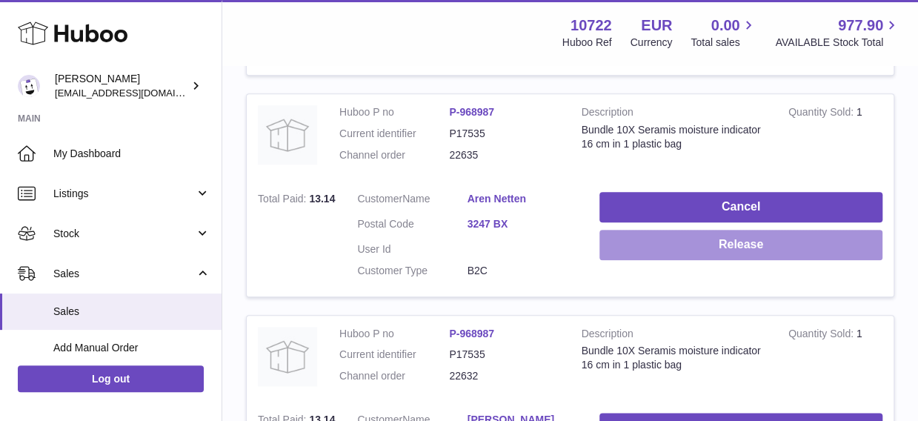
click at [736, 250] on button "Release" at bounding box center [740, 245] width 283 height 30
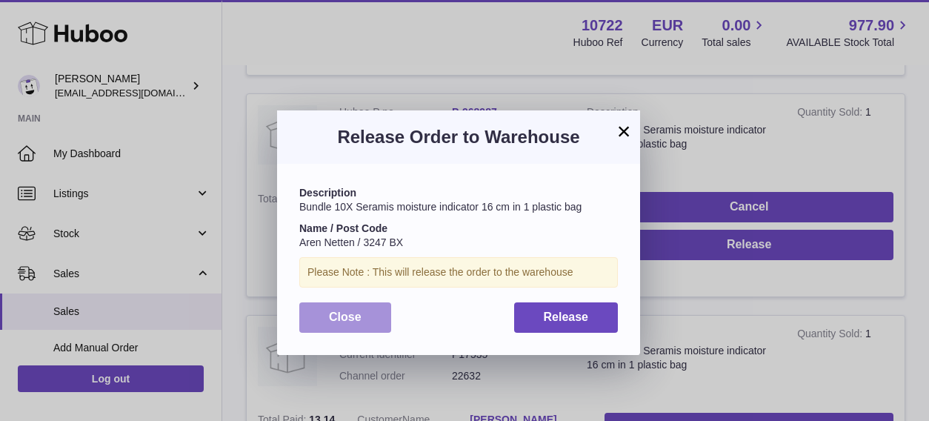
click at [369, 315] on button "Close" at bounding box center [345, 317] width 92 height 30
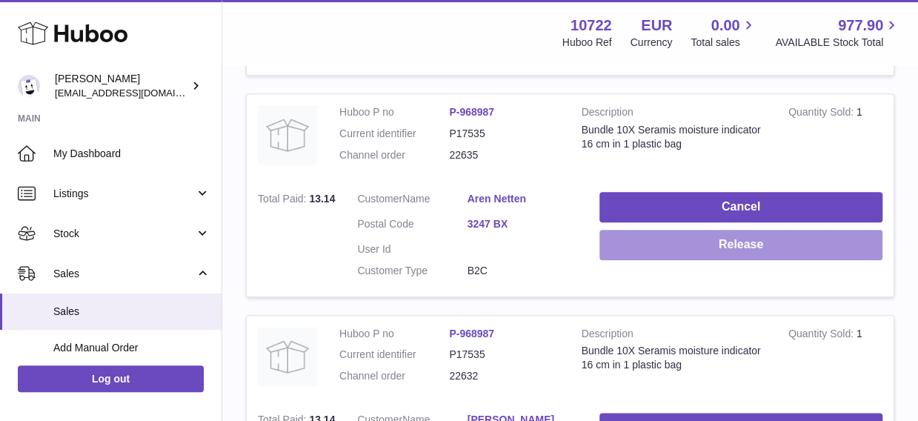
click at [742, 242] on button "Release" at bounding box center [740, 245] width 283 height 30
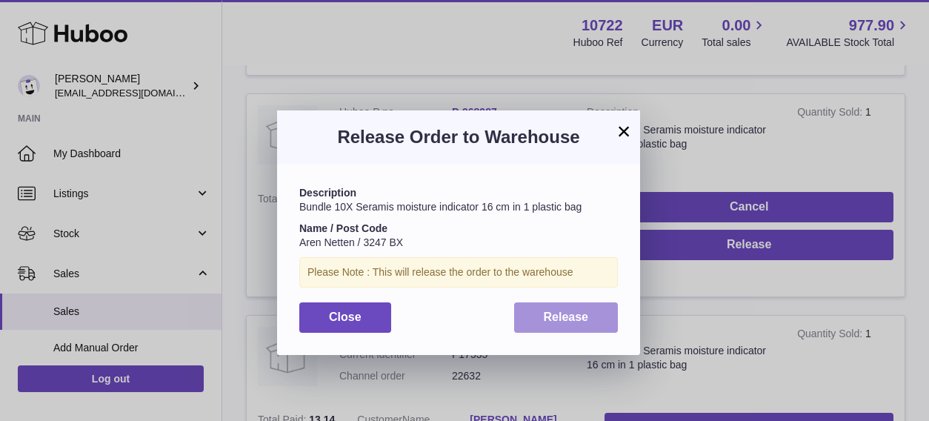
click at [572, 312] on span "Release" at bounding box center [566, 316] width 45 height 13
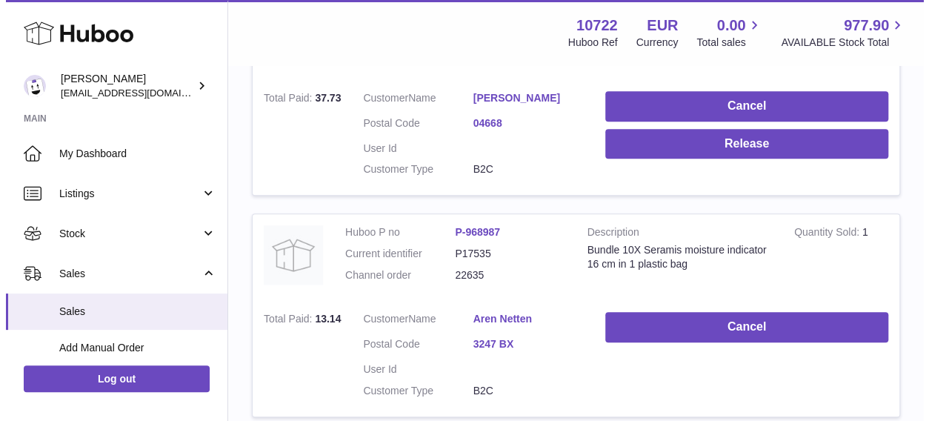
scroll to position [549, 0]
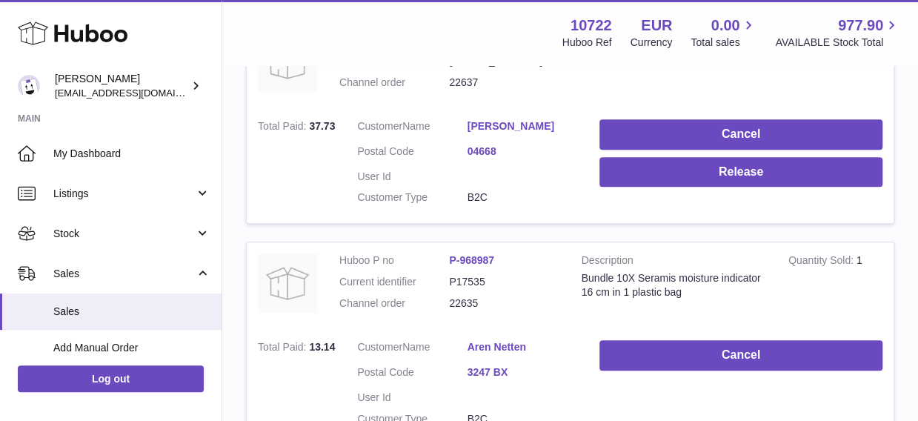
click at [498, 121] on link "[PERSON_NAME]" at bounding box center [522, 126] width 110 height 14
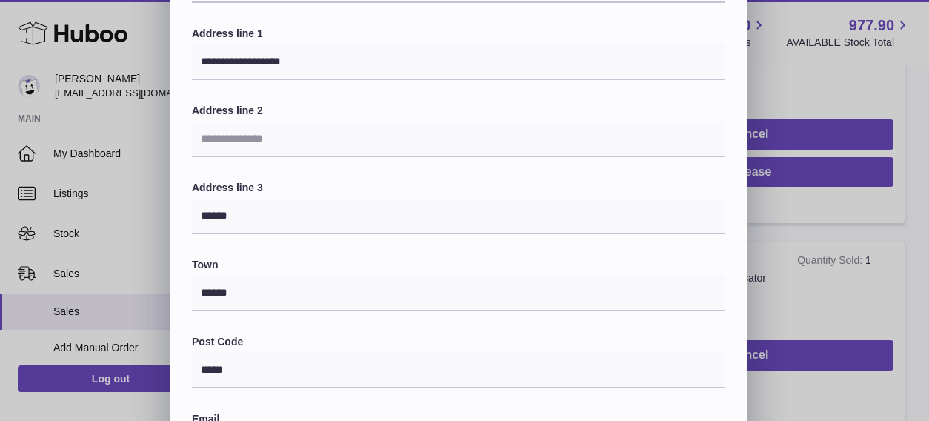
scroll to position [222, 0]
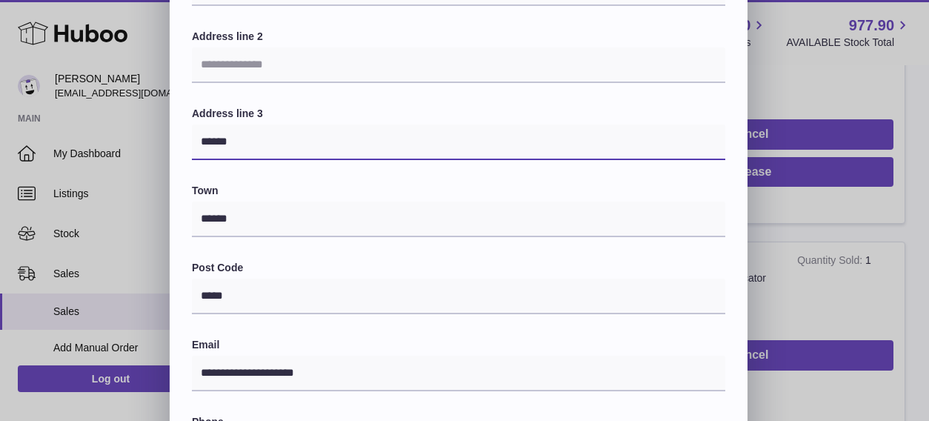
drag, startPoint x: 201, startPoint y: 141, endPoint x: 244, endPoint y: 149, distance: 43.6
click at [244, 149] on input "******" at bounding box center [458, 142] width 533 height 36
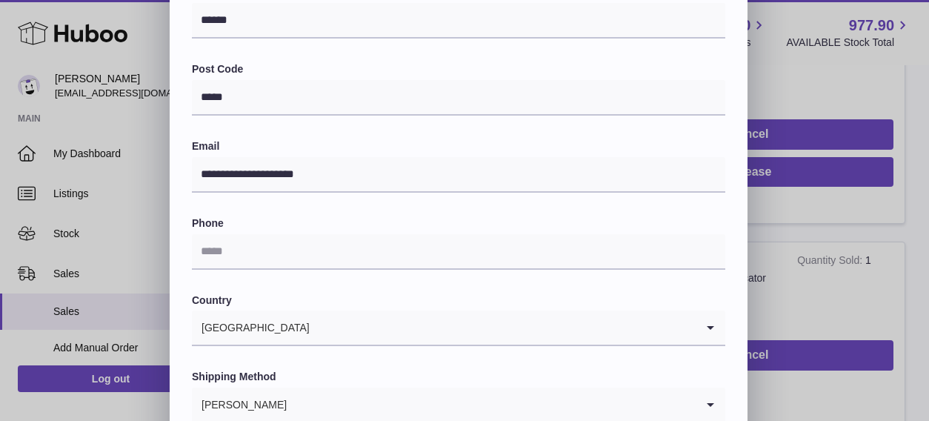
scroll to position [444, 0]
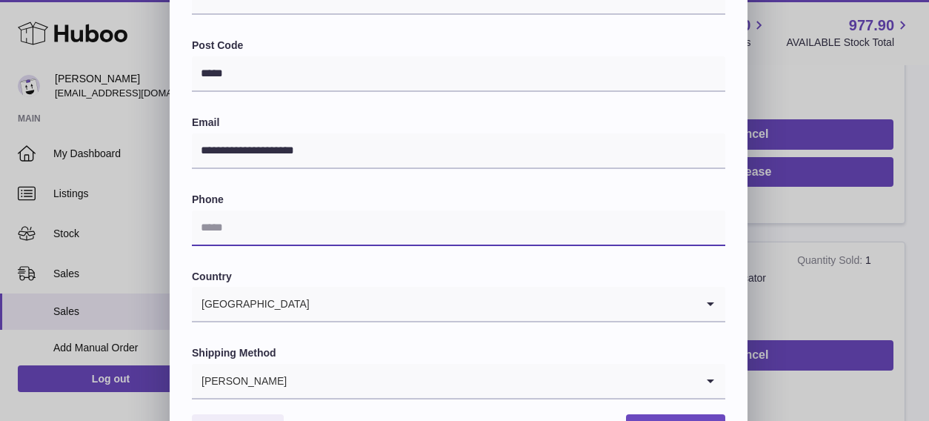
drag, startPoint x: 212, startPoint y: 222, endPoint x: 233, endPoint y: 216, distance: 21.8
click at [212, 222] on input "text" at bounding box center [458, 228] width 533 height 36
type input "**********"
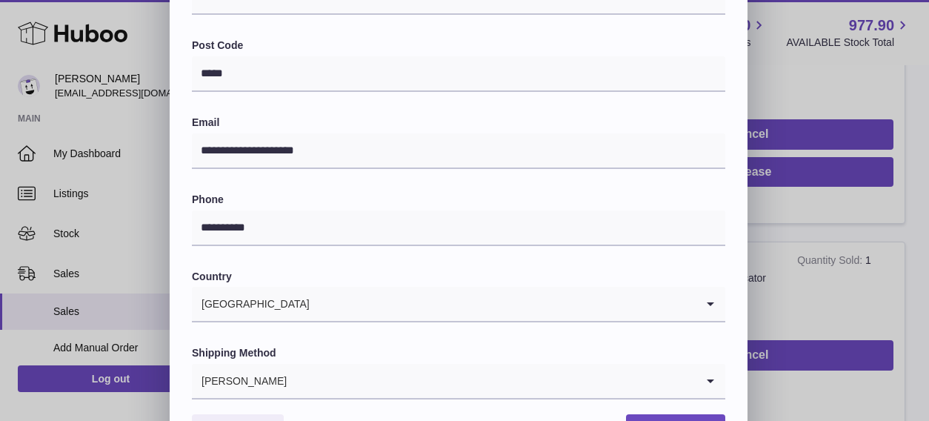
click at [375, 267] on div "**********" at bounding box center [458, 26] width 533 height 746
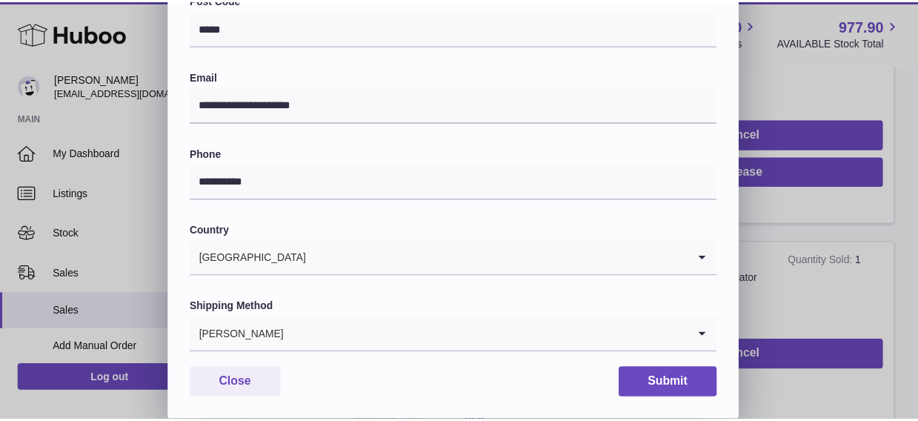
scroll to position [512, 0]
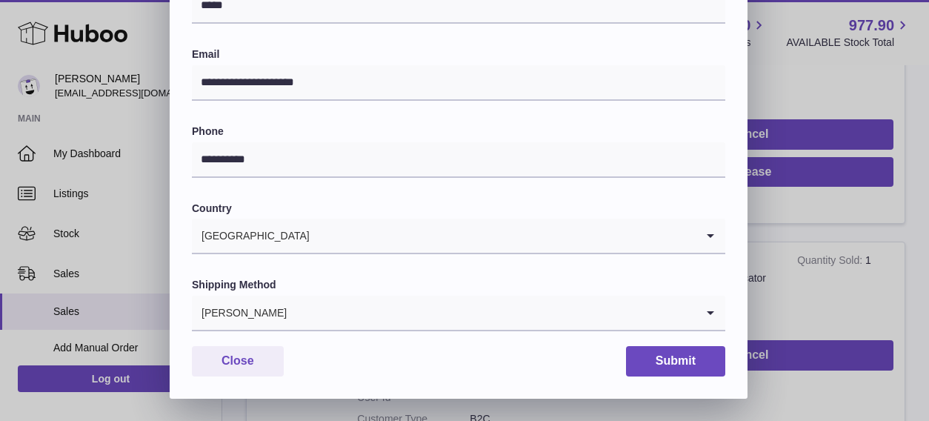
click at [707, 316] on icon "Search for option" at bounding box center [710, 312] width 30 height 34
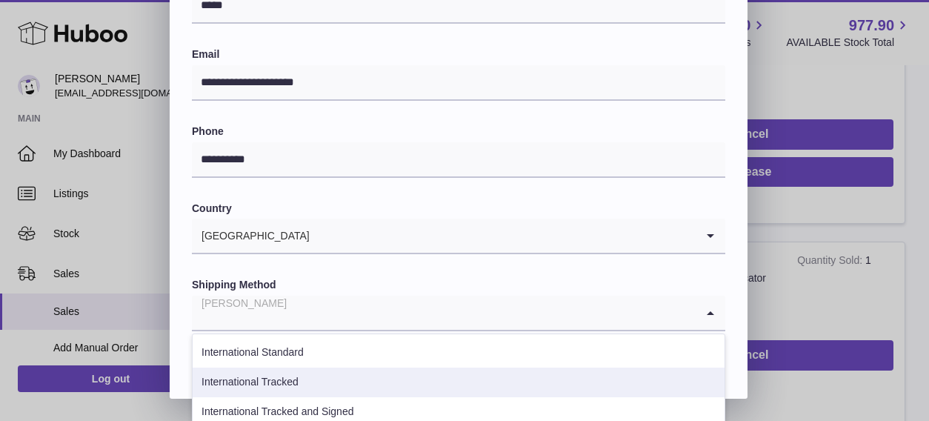
click at [490, 384] on li "International Tracked" at bounding box center [459, 382] width 532 height 30
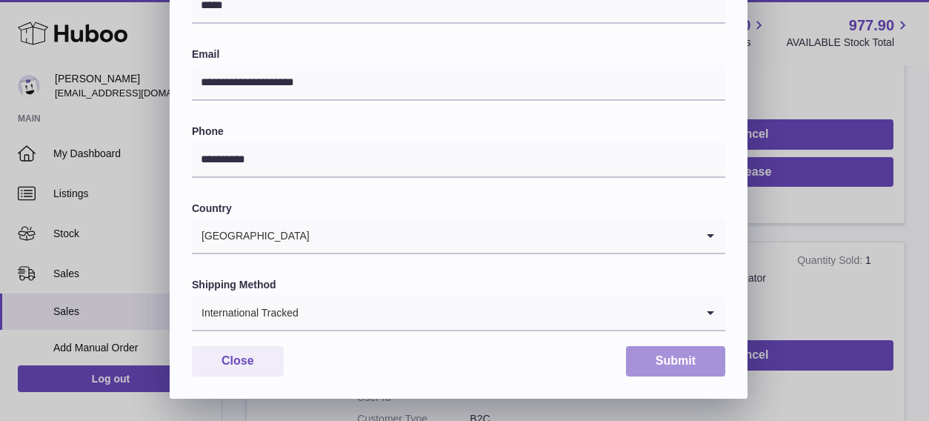
click at [647, 358] on button "Submit" at bounding box center [675, 361] width 99 height 30
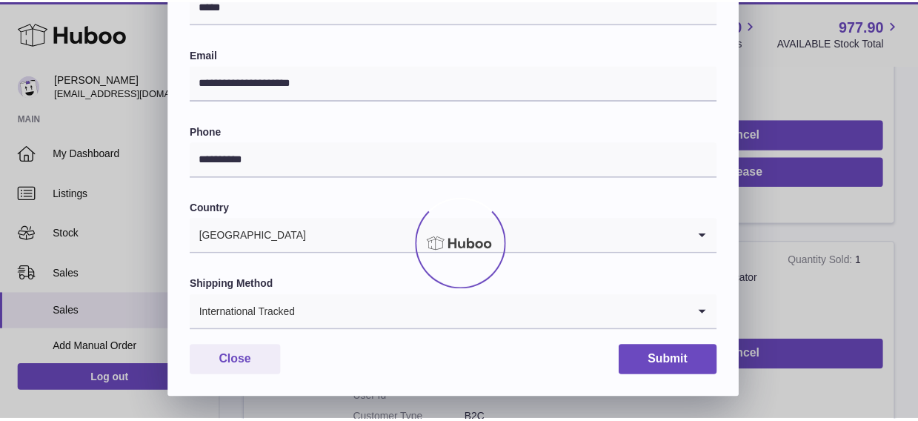
scroll to position [0, 0]
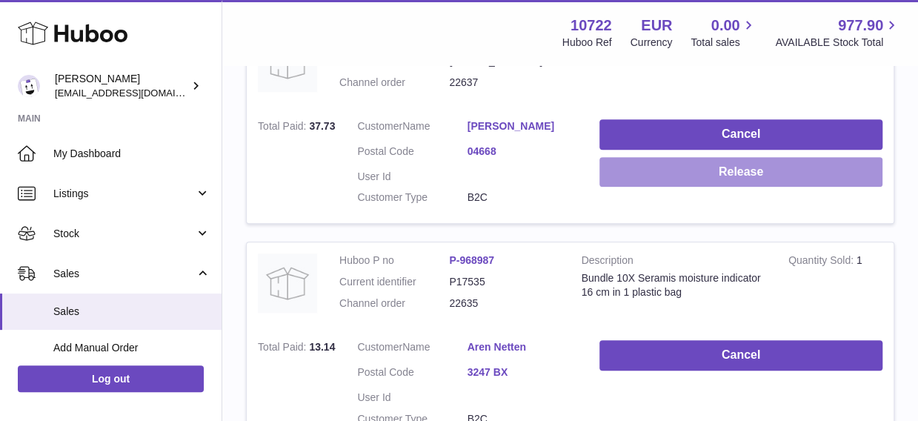
click at [726, 173] on button "Release" at bounding box center [740, 172] width 283 height 30
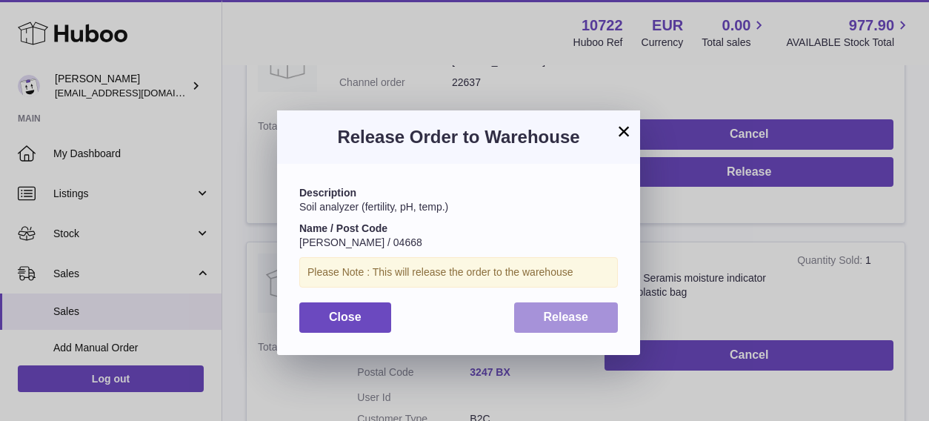
click at [552, 315] on span "Release" at bounding box center [566, 316] width 45 height 13
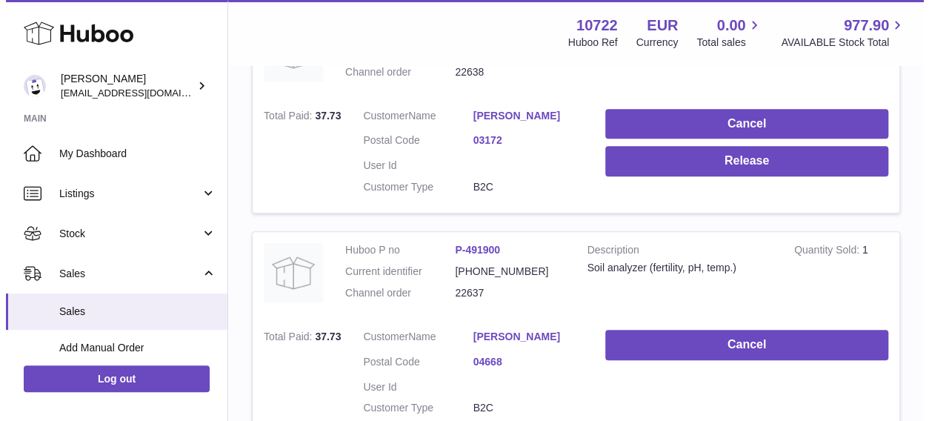
scroll to position [253, 0]
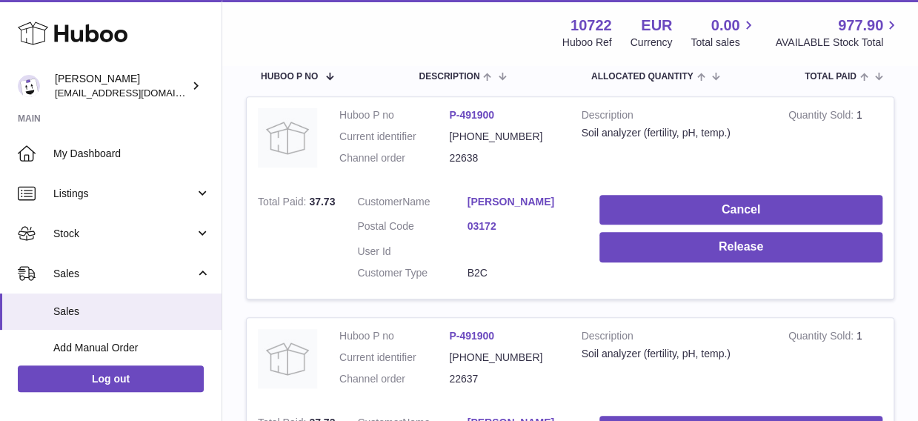
click at [498, 199] on link "[PERSON_NAME]" at bounding box center [522, 202] width 110 height 14
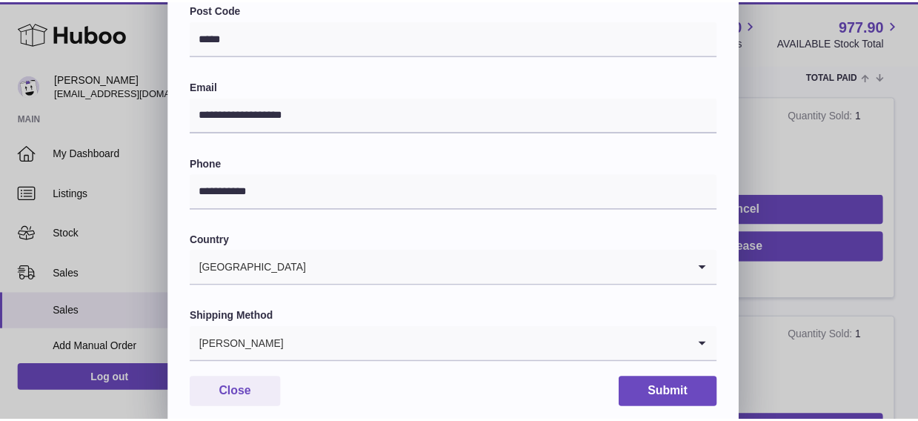
scroll to position [512, 0]
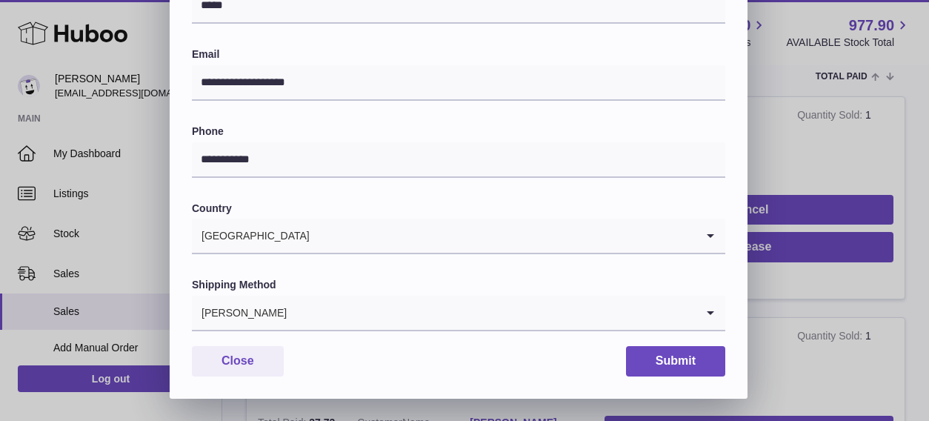
click at [711, 309] on icon "Search for option" at bounding box center [710, 312] width 30 height 34
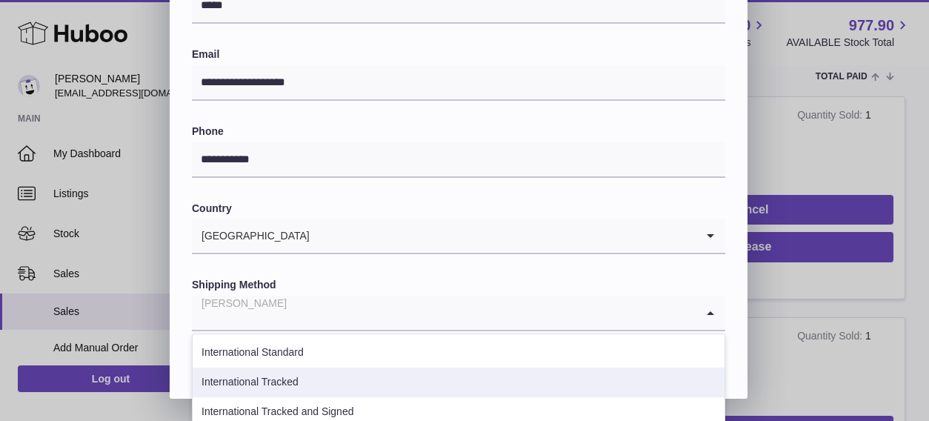
click at [536, 372] on li "International Tracked" at bounding box center [459, 382] width 532 height 30
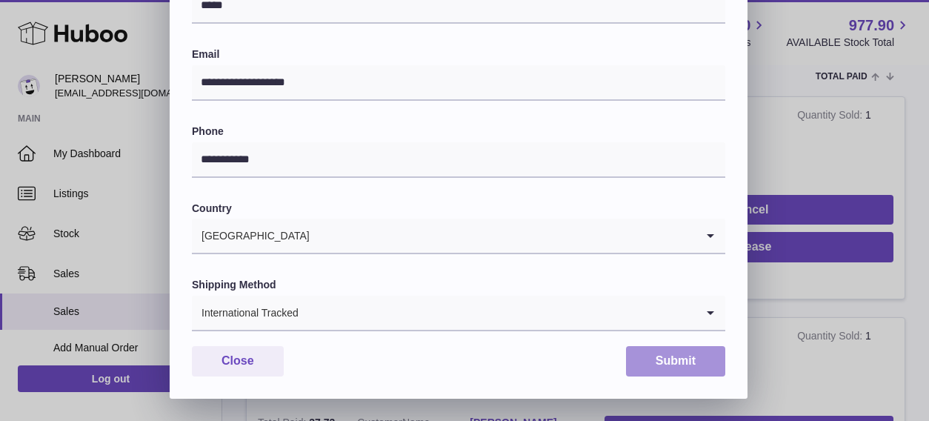
click at [681, 356] on button "Submit" at bounding box center [675, 361] width 99 height 30
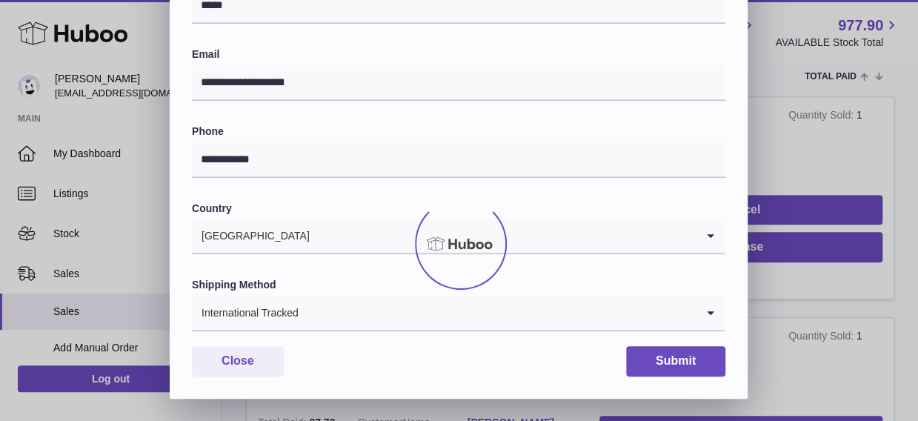
scroll to position [0, 0]
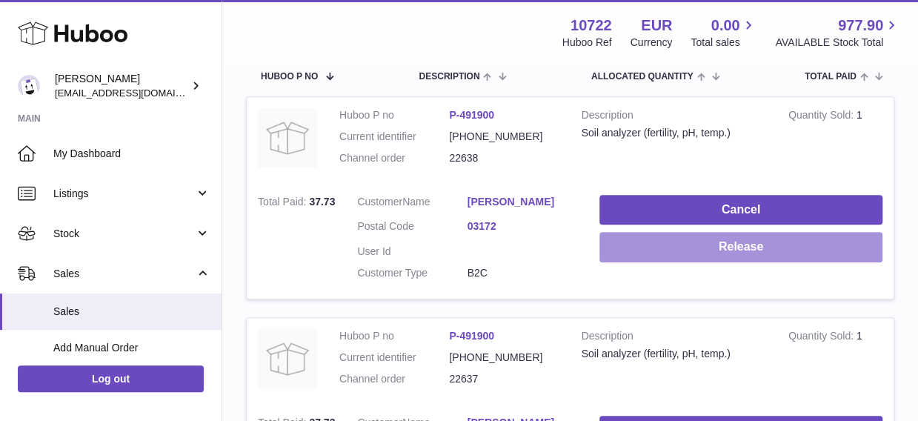
click at [724, 244] on button "Release" at bounding box center [740, 247] width 283 height 30
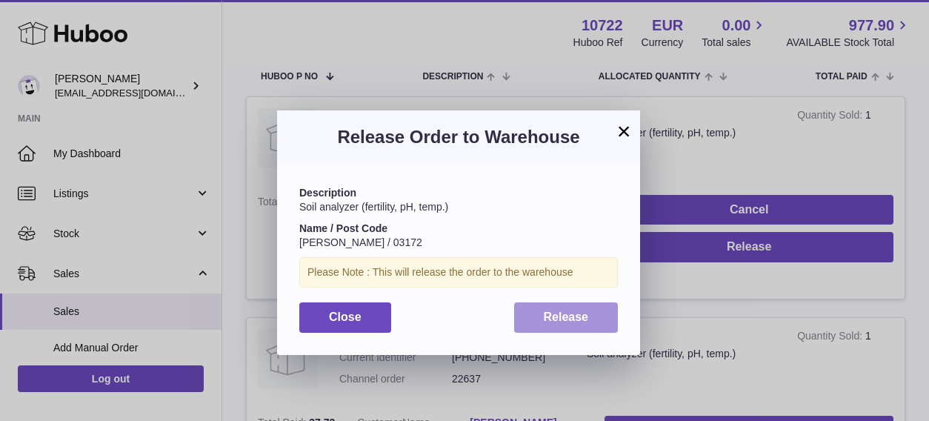
click at [598, 313] on button "Release" at bounding box center [566, 317] width 104 height 30
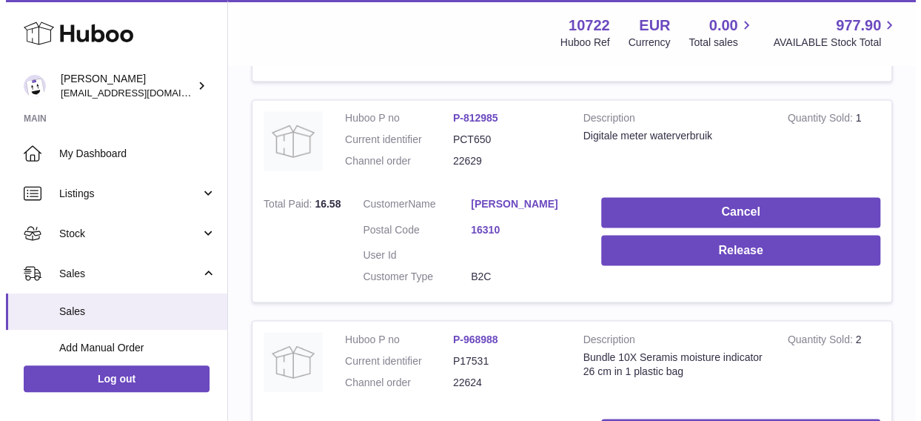
scroll to position [1111, 0]
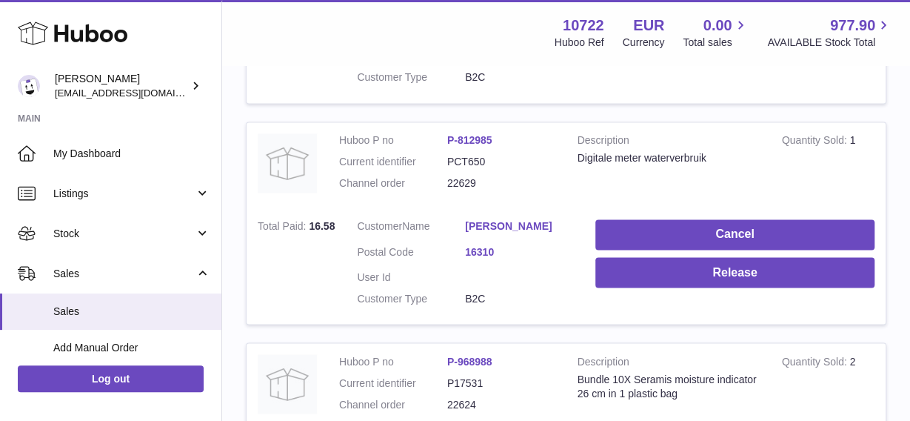
click at [498, 221] on link "[PERSON_NAME]" at bounding box center [519, 226] width 108 height 14
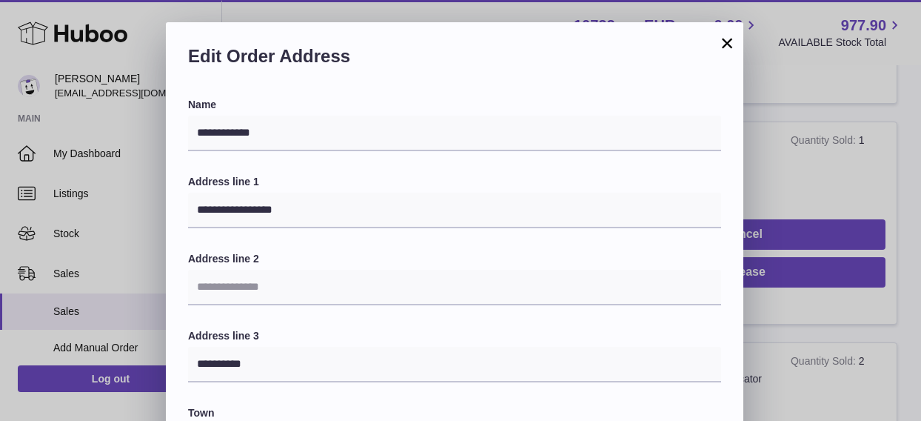
scroll to position [148, 0]
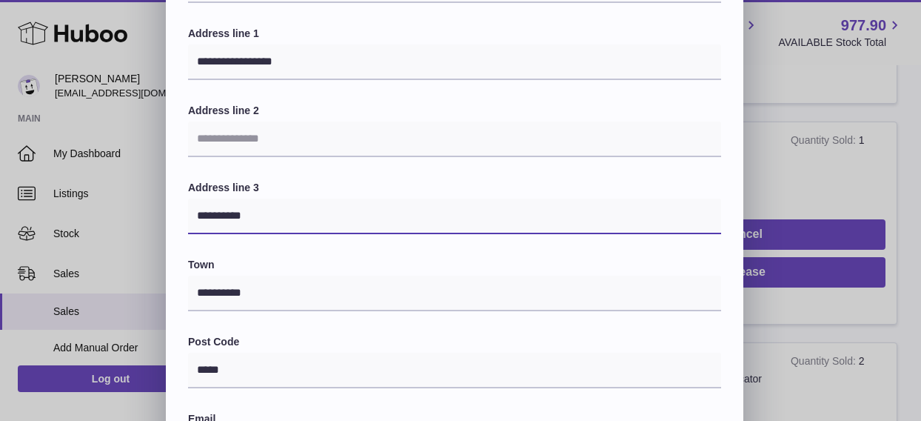
drag, startPoint x: 219, startPoint y: 216, endPoint x: 271, endPoint y: 226, distance: 52.9
click at [271, 226] on input "**********" at bounding box center [454, 216] width 533 height 36
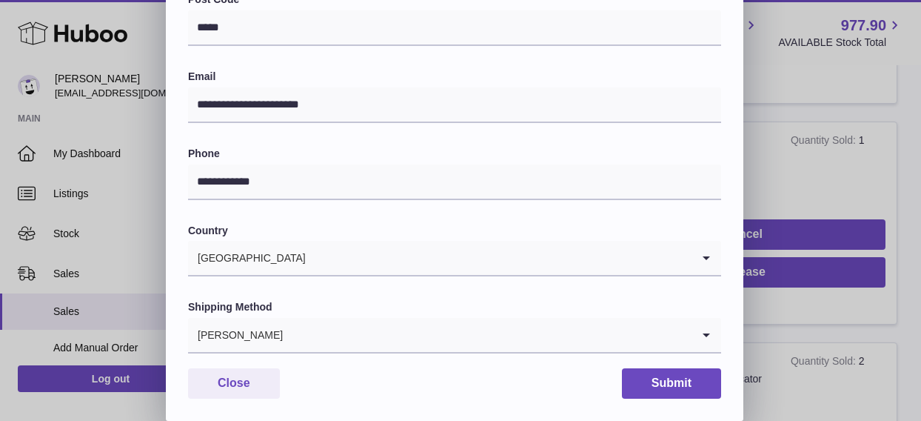
scroll to position [512, 0]
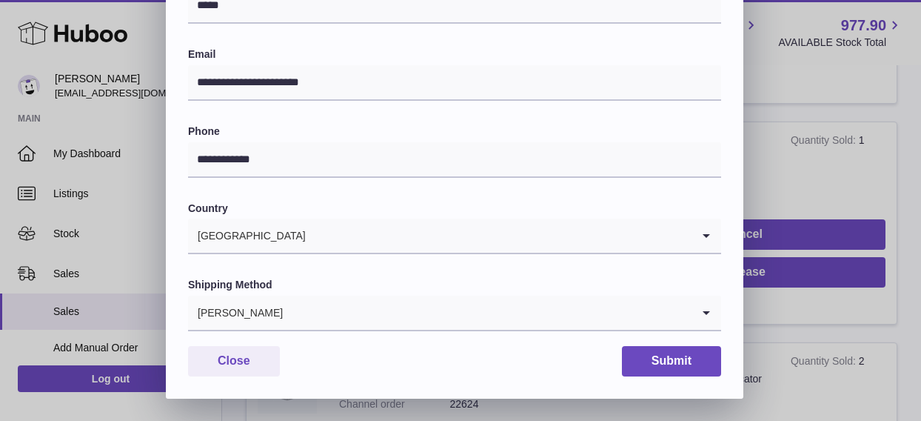
click at [707, 315] on icon "Search for option" at bounding box center [707, 312] width 30 height 34
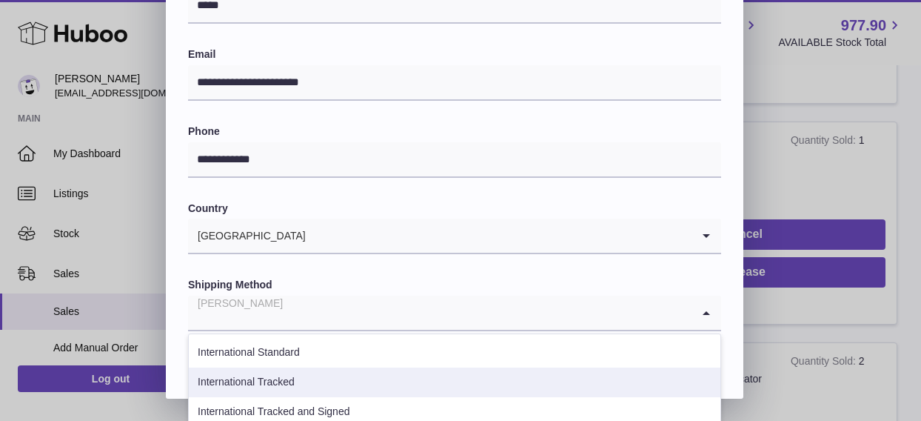
click at [324, 390] on li "International Tracked" at bounding box center [455, 382] width 532 height 30
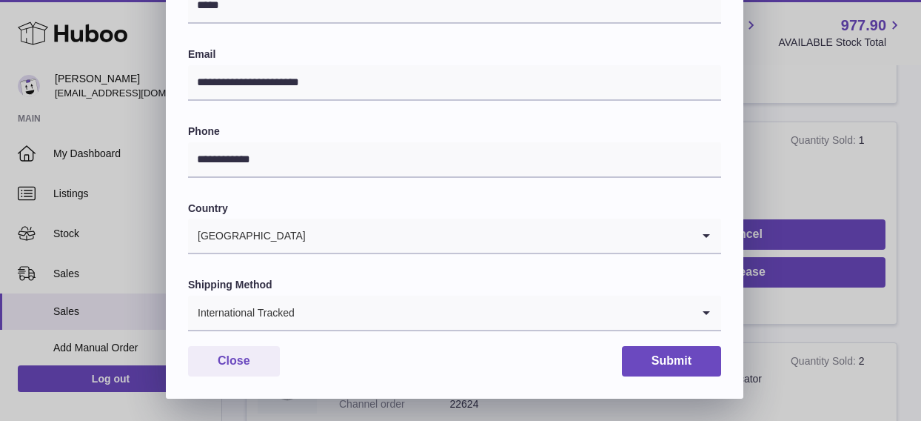
click at [709, 312] on icon "Search for option" at bounding box center [707, 312] width 30 height 34
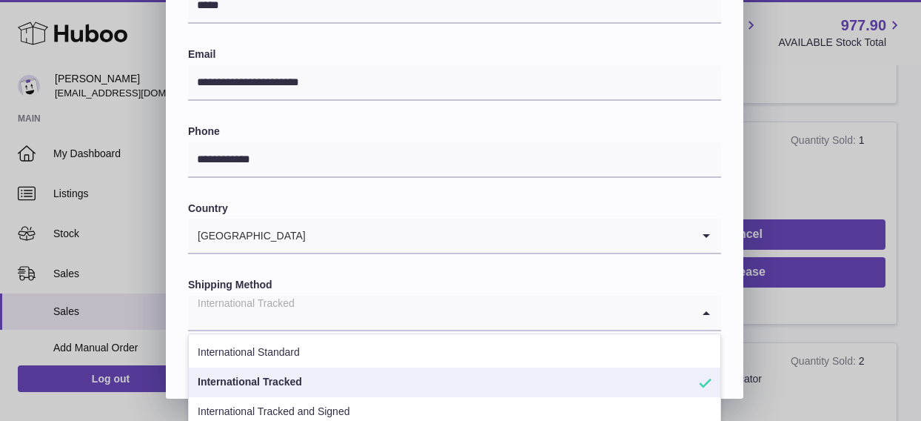
click at [458, 380] on li "International Tracked" at bounding box center [455, 382] width 532 height 30
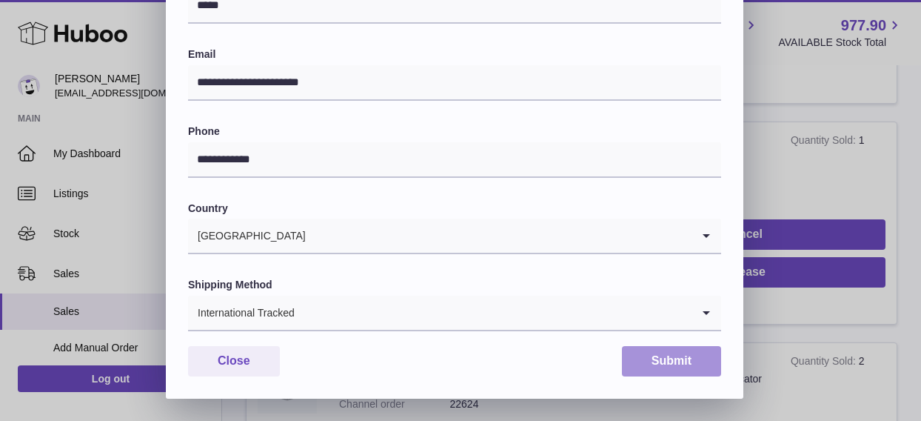
click at [658, 359] on button "Submit" at bounding box center [671, 361] width 99 height 30
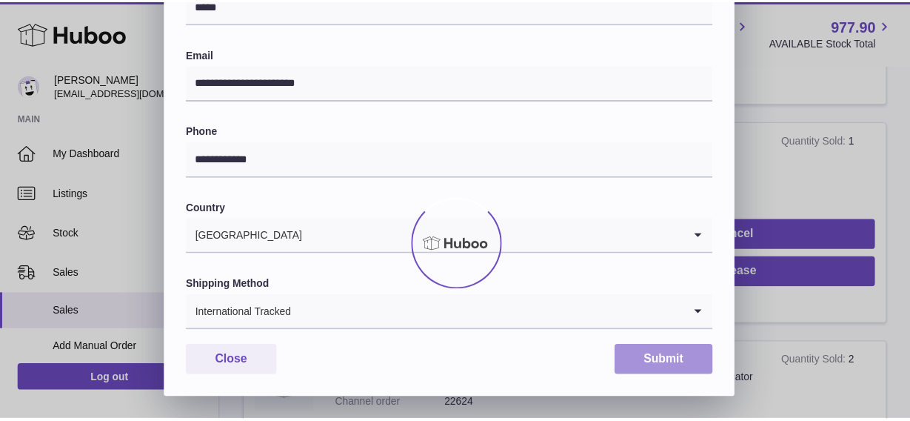
scroll to position [0, 0]
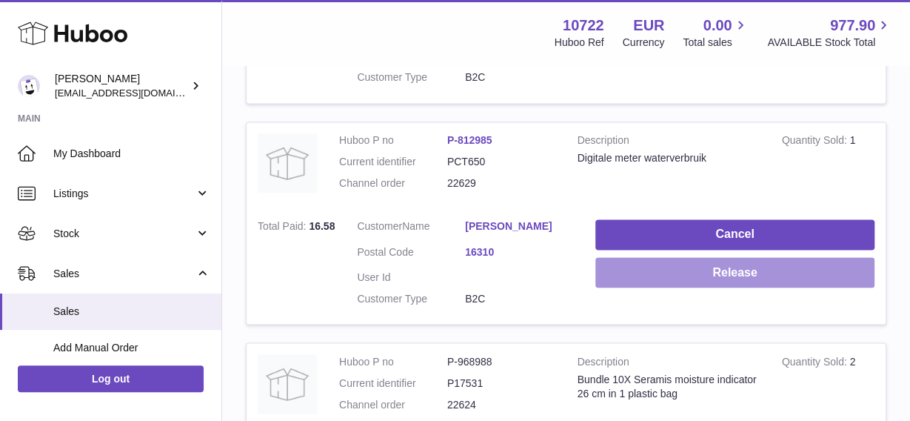
click at [752, 270] on button "Release" at bounding box center [734, 272] width 279 height 30
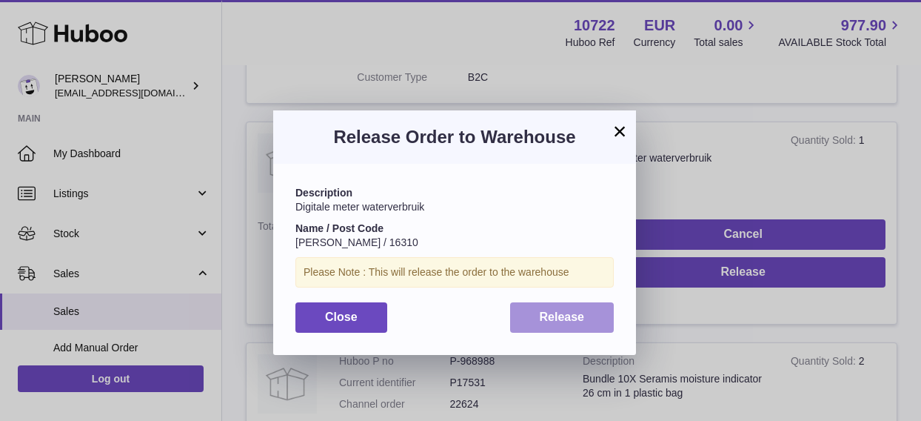
click at [589, 310] on button "Release" at bounding box center [562, 317] width 104 height 30
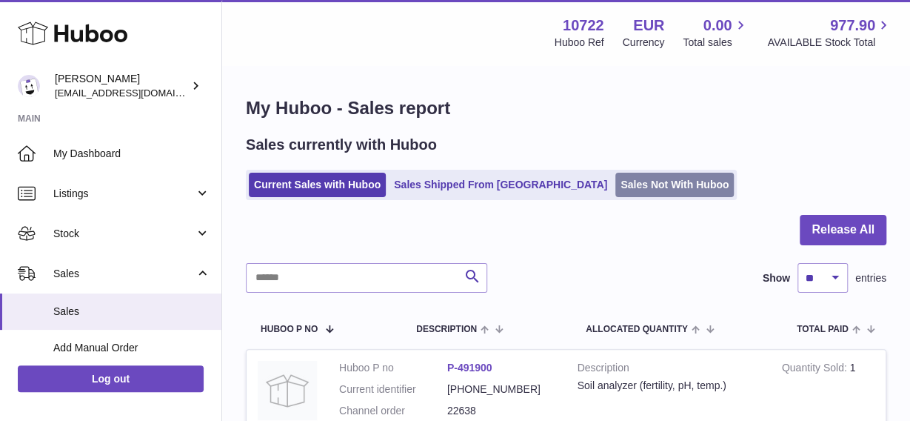
click at [615, 188] on link "Sales Not With Huboo" at bounding box center [674, 185] width 118 height 24
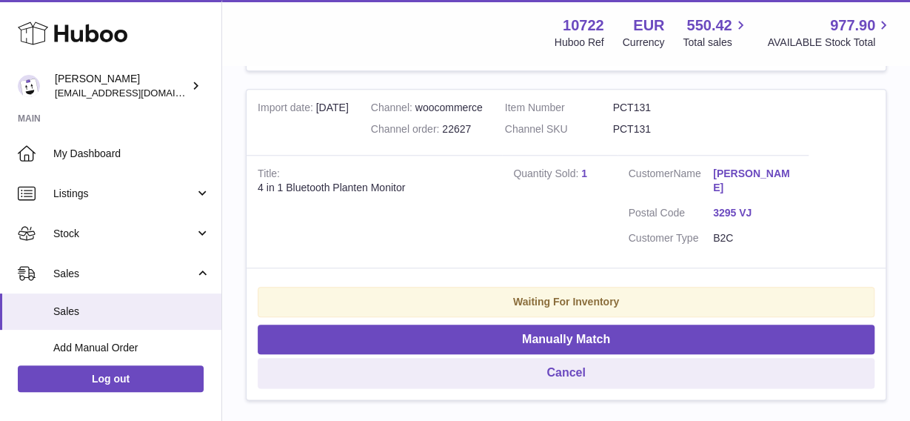
scroll to position [670, 0]
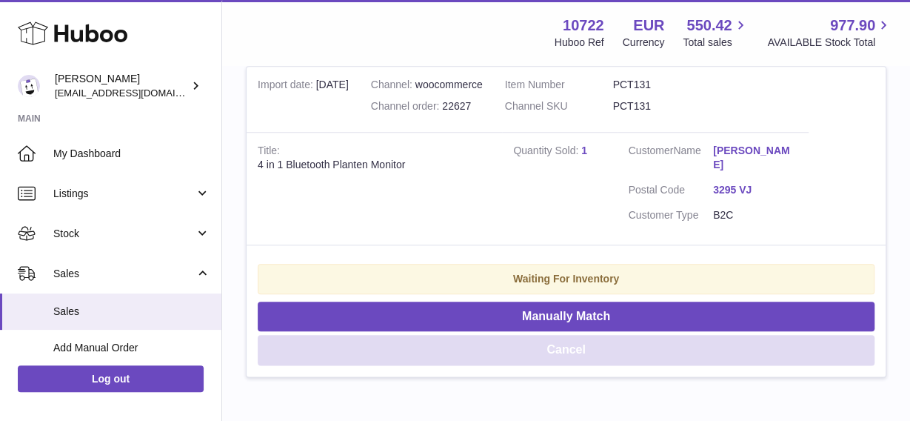
click at [609, 337] on button "Cancel" at bounding box center [566, 350] width 617 height 30
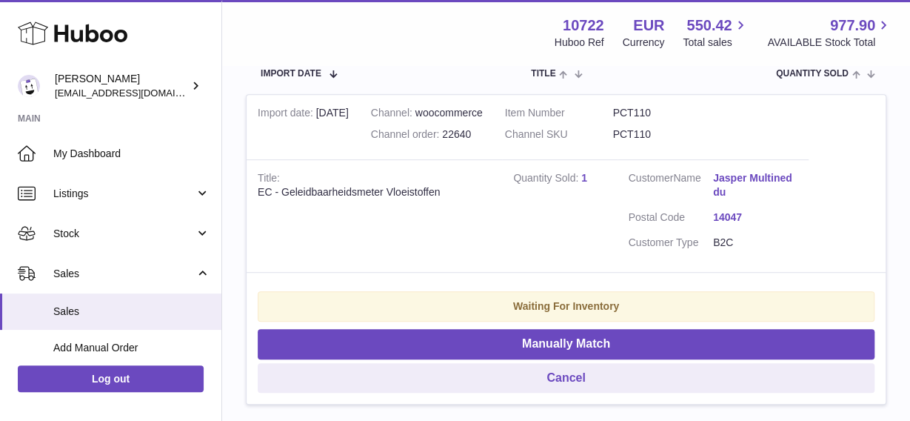
scroll to position [283, 0]
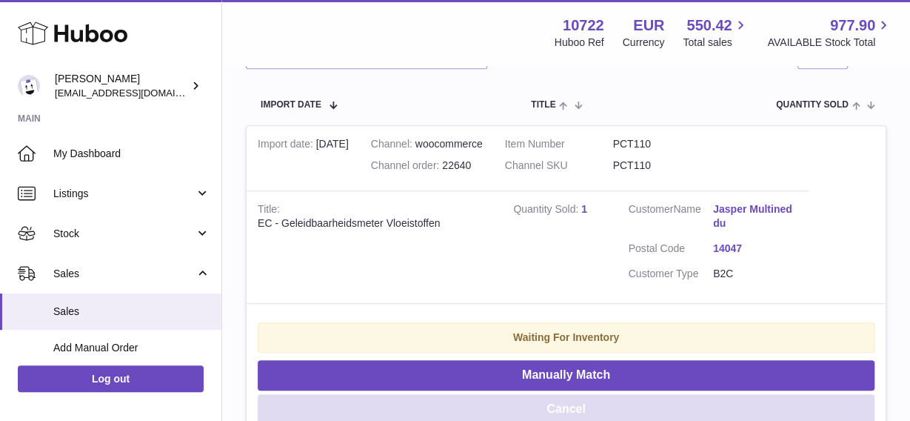
click at [575, 408] on button "Cancel" at bounding box center [566, 409] width 617 height 30
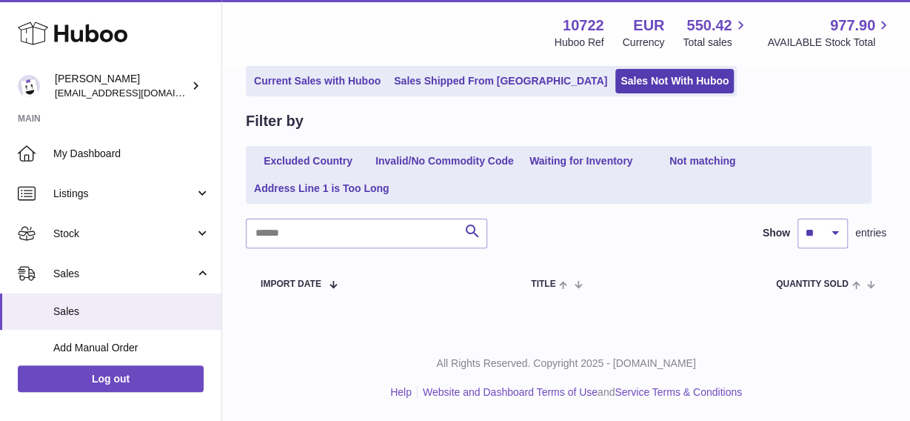
scroll to position [0, 0]
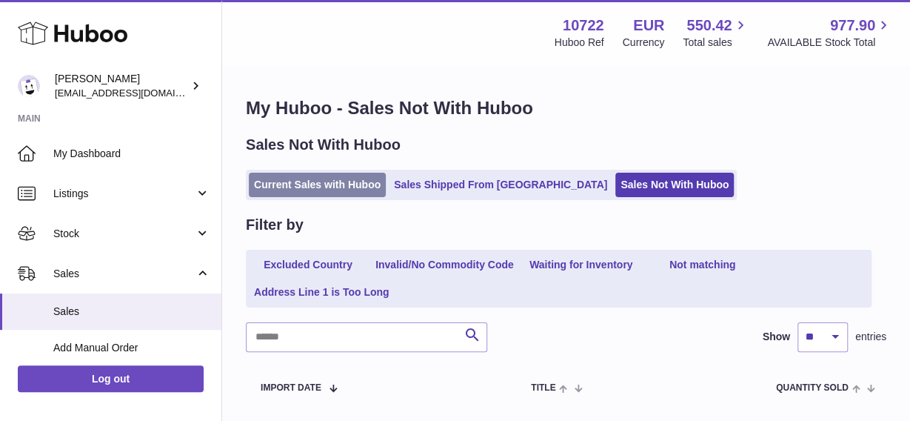
click at [292, 184] on link "Current Sales with Huboo" at bounding box center [317, 185] width 137 height 24
